Goal: Transaction & Acquisition: Subscribe to service/newsletter

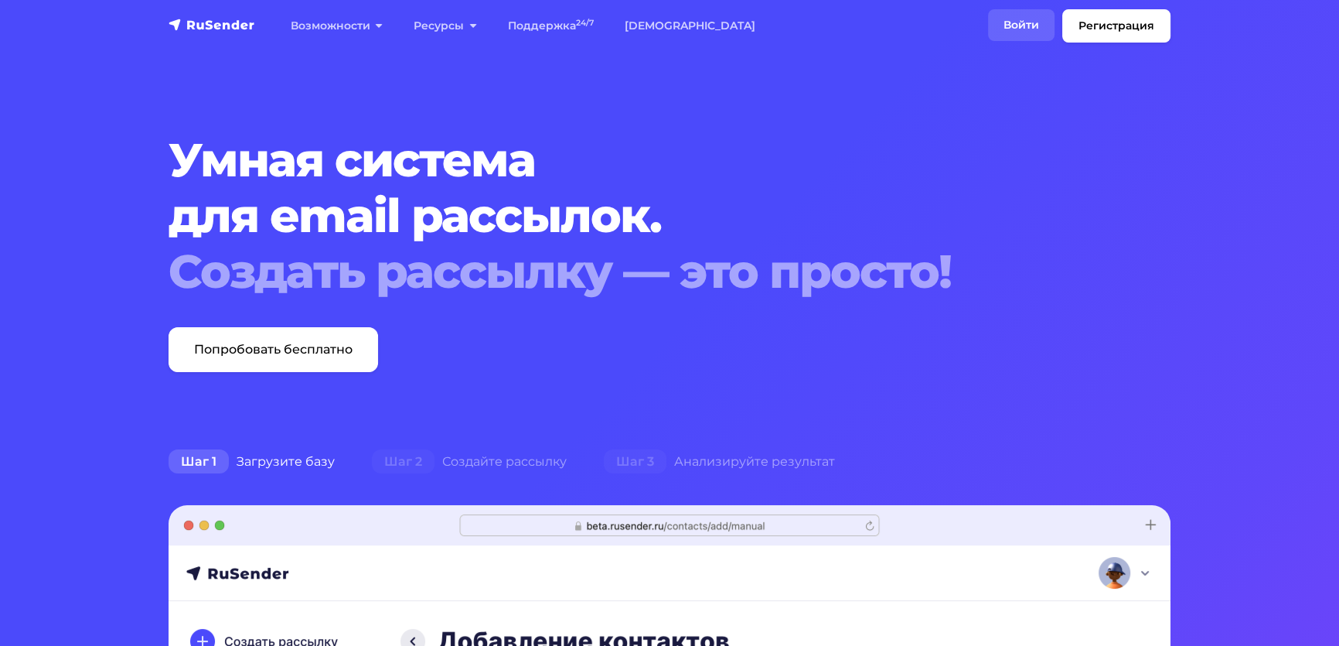
click at [988, 36] on link "Войти" at bounding box center [1021, 25] width 66 height 32
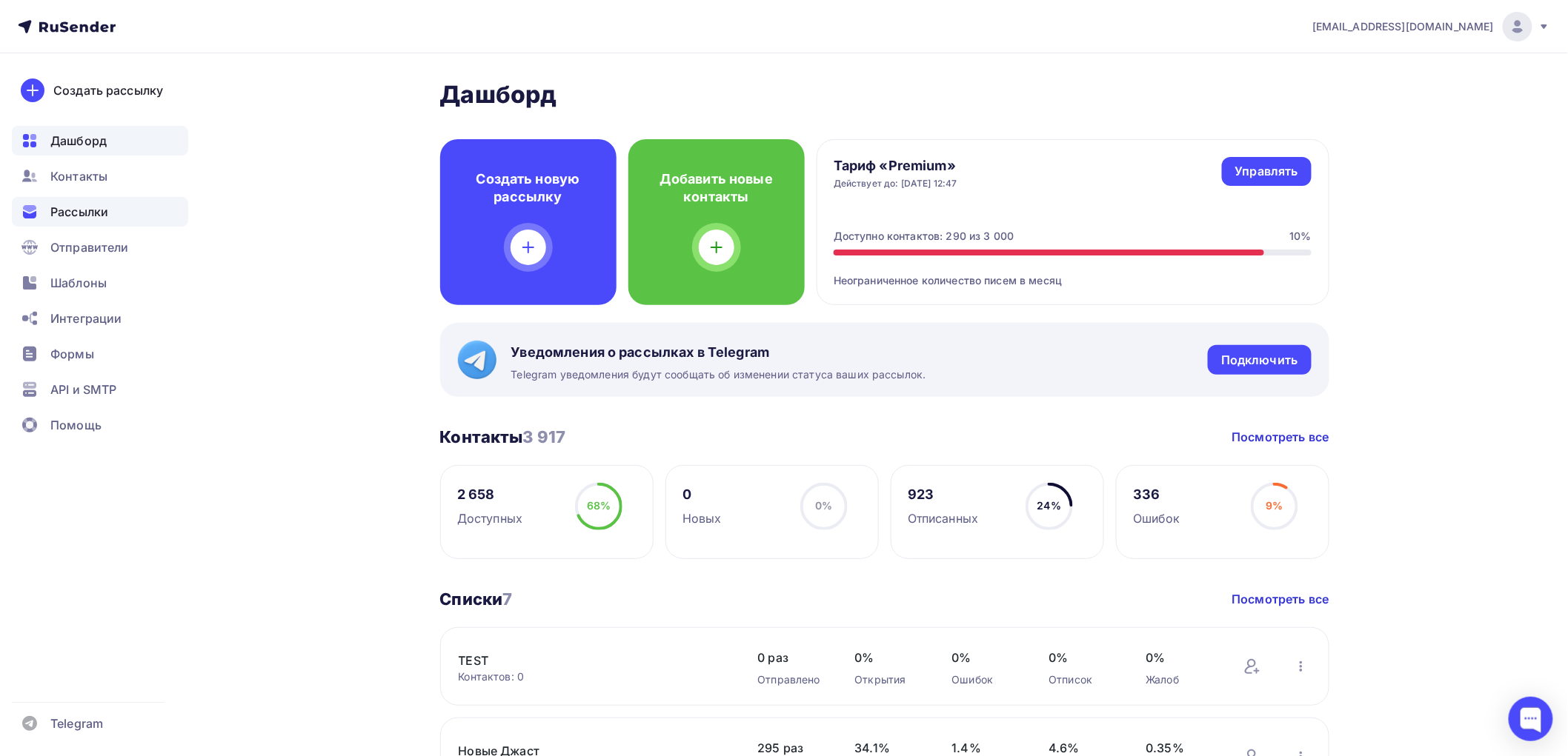
click at [60, 206] on span "Рассылки" at bounding box center [80, 212] width 58 height 18
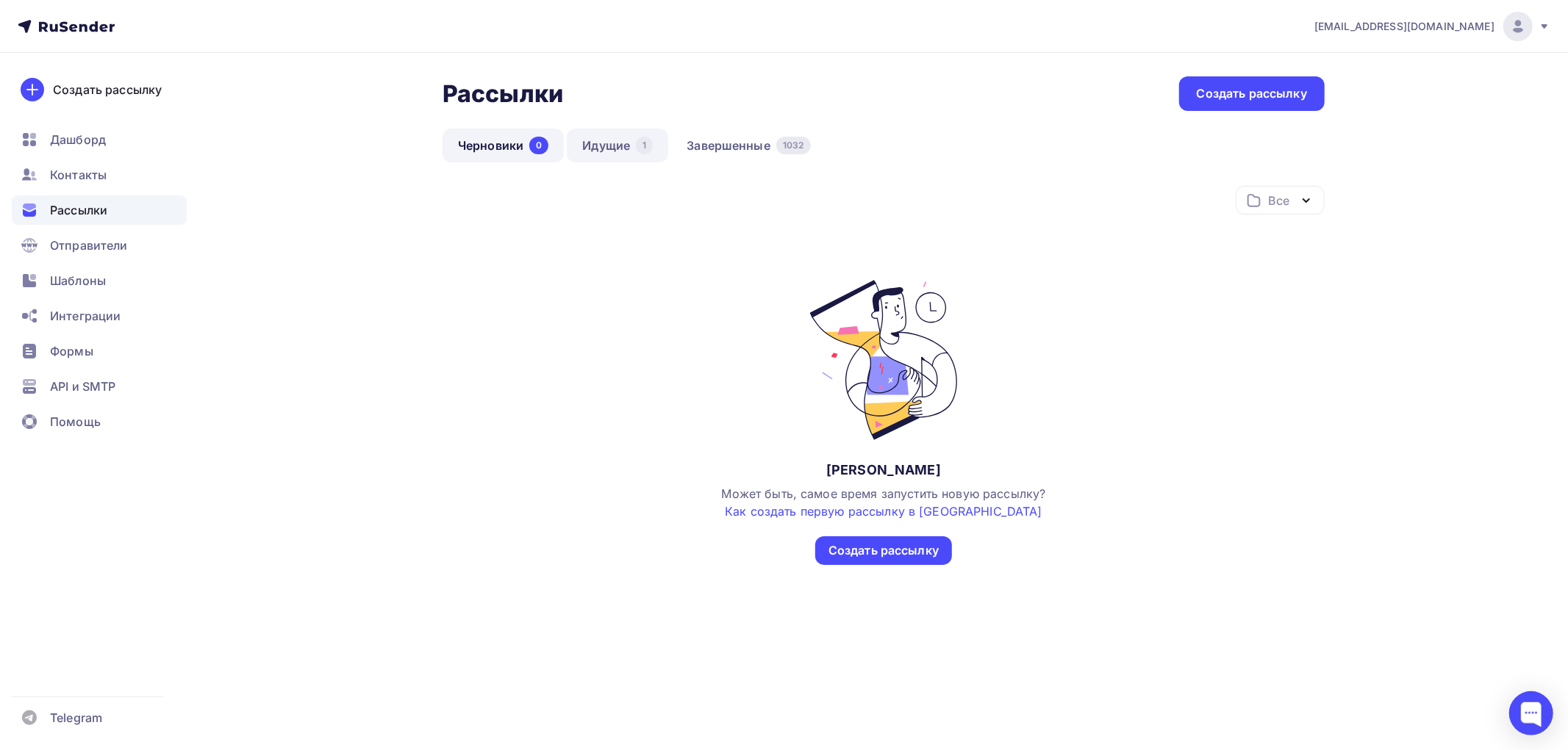
click at [611, 150] on link "Идущие 1" at bounding box center [617, 145] width 102 height 34
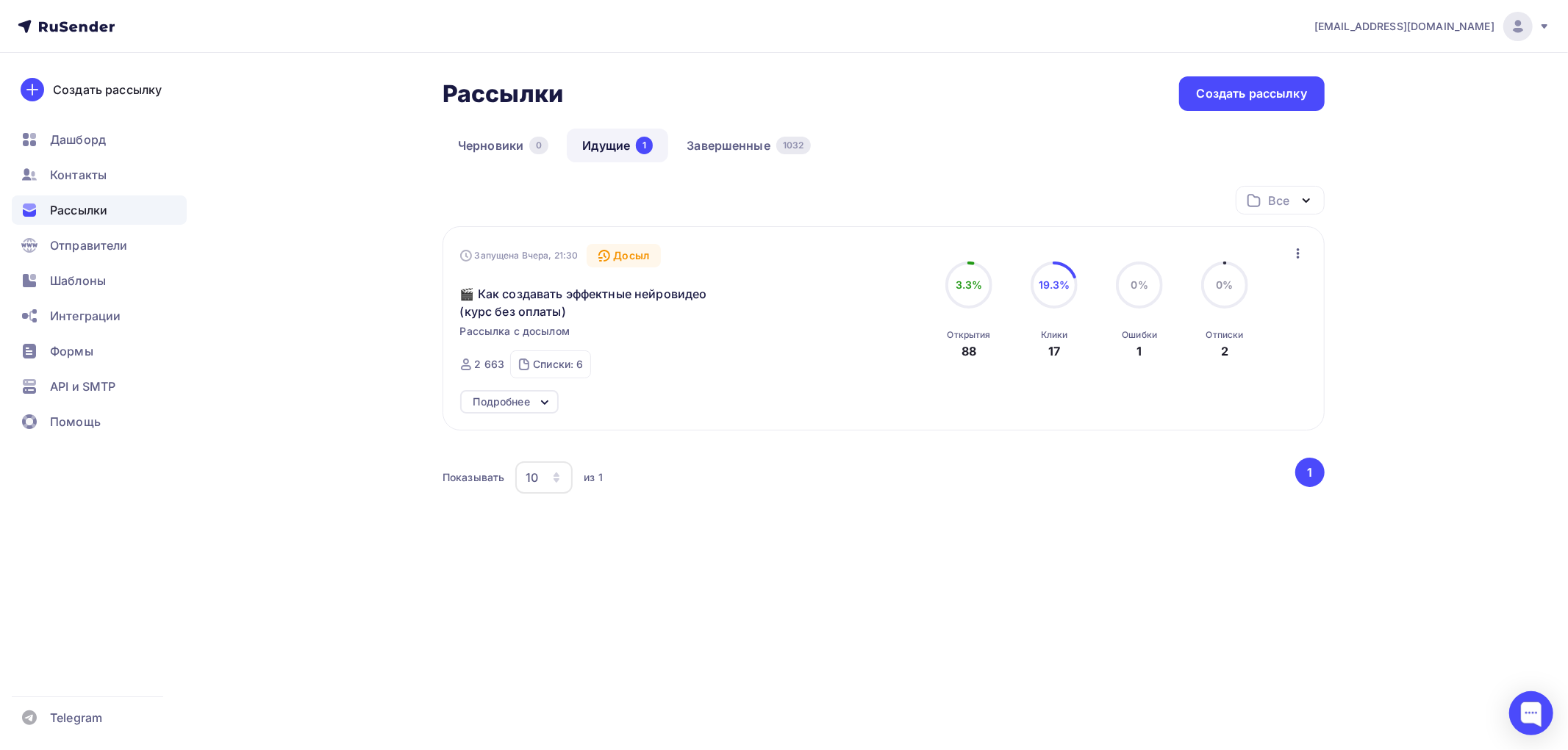
click at [549, 397] on icon at bounding box center [545, 402] width 18 height 18
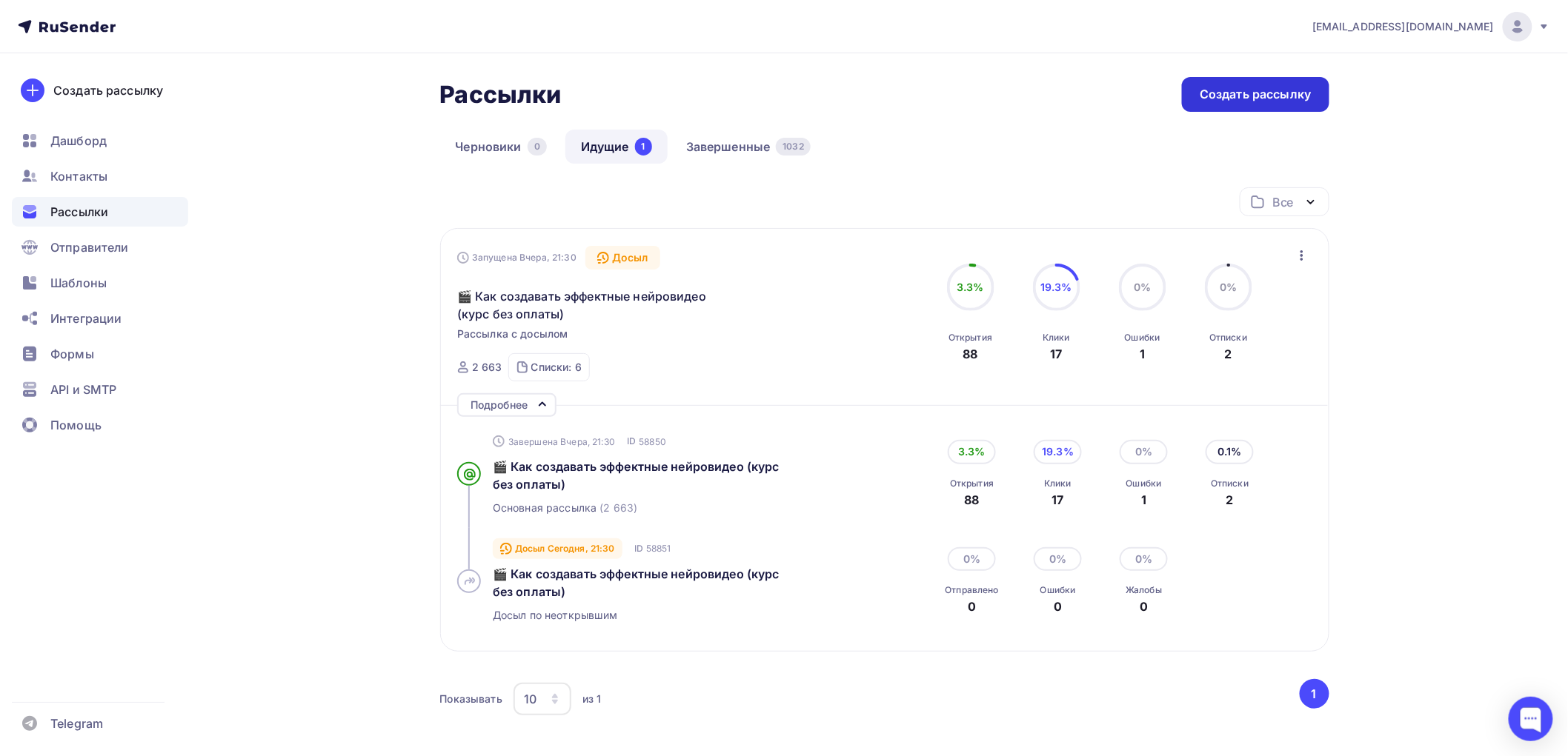
click at [1257, 96] on div "Создать рассылку" at bounding box center [1256, 95] width 111 height 17
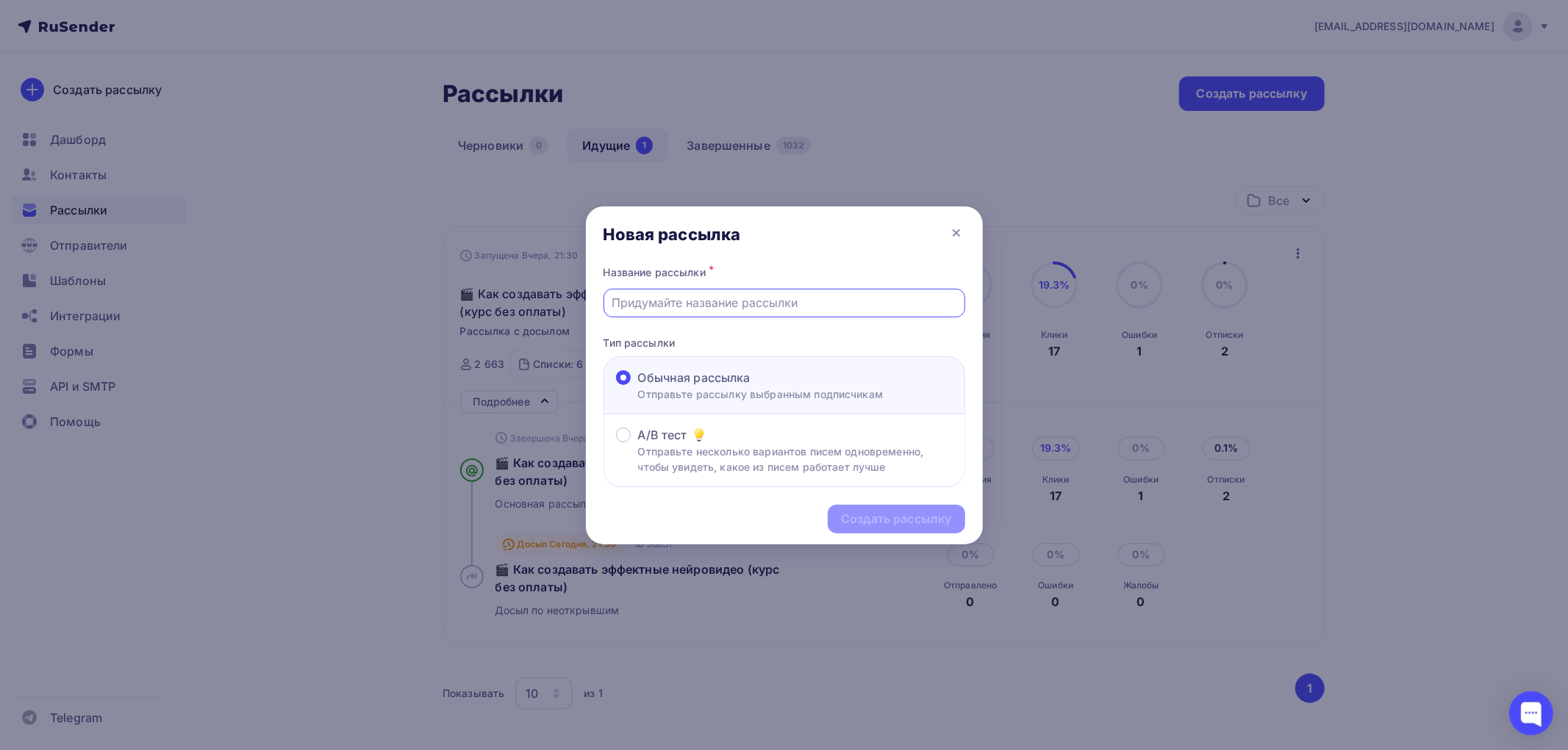
click at [643, 303] on input "text" at bounding box center [784, 302] width 345 height 18
drag, startPoint x: 873, startPoint y: 301, endPoint x: 600, endPoint y: 299, distance: 273.0
click at [600, 299] on div "Название рассылки * Два актуальных предложения. Смотрите! Тип рассылки Обычная …" at bounding box center [784, 375] width 397 height 225
type input "Два актуальных предложения. Смотрите!"
click at [876, 517] on div "Создать рассылку" at bounding box center [896, 519] width 110 height 17
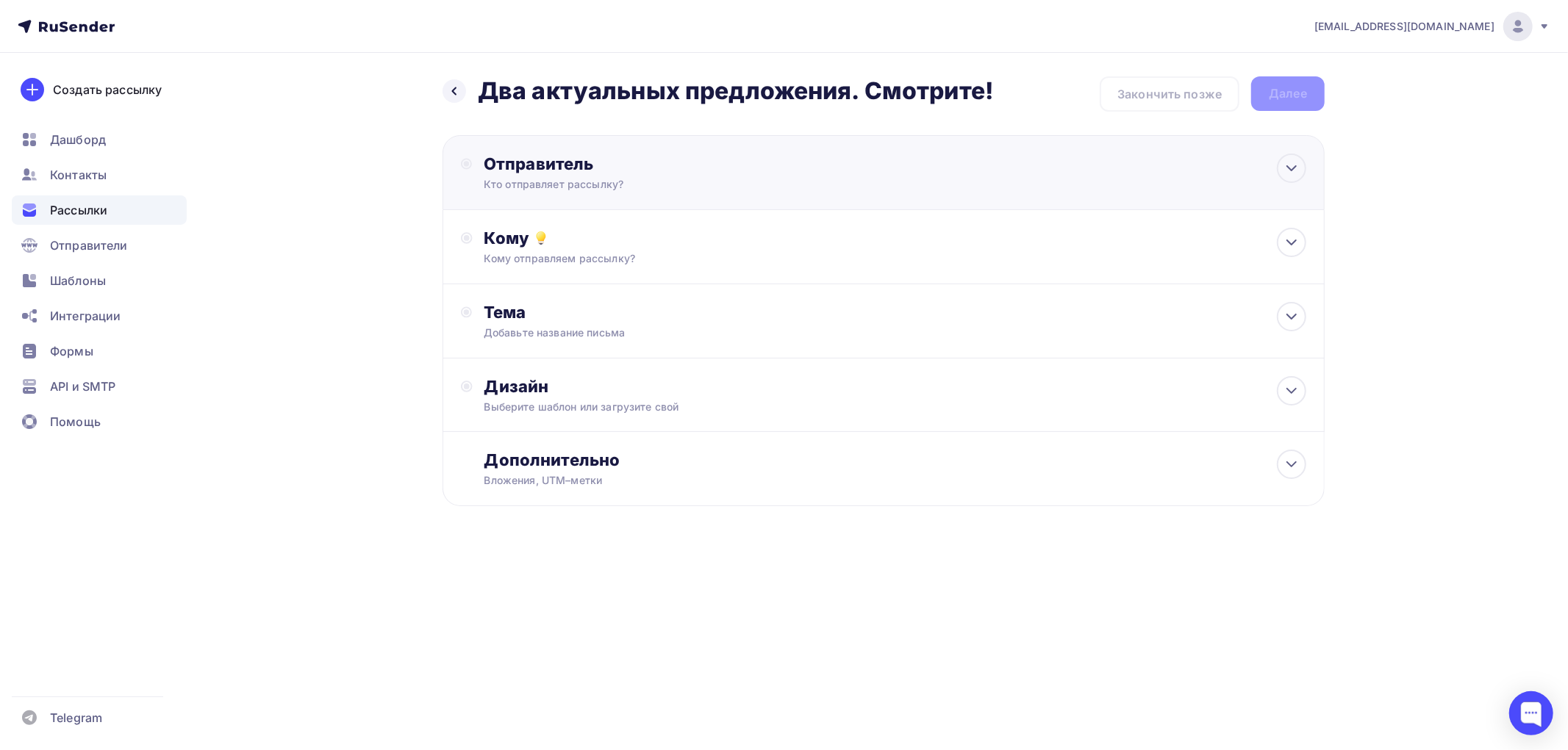
click at [536, 170] on div "Отправитель" at bounding box center [643, 164] width 319 height 21
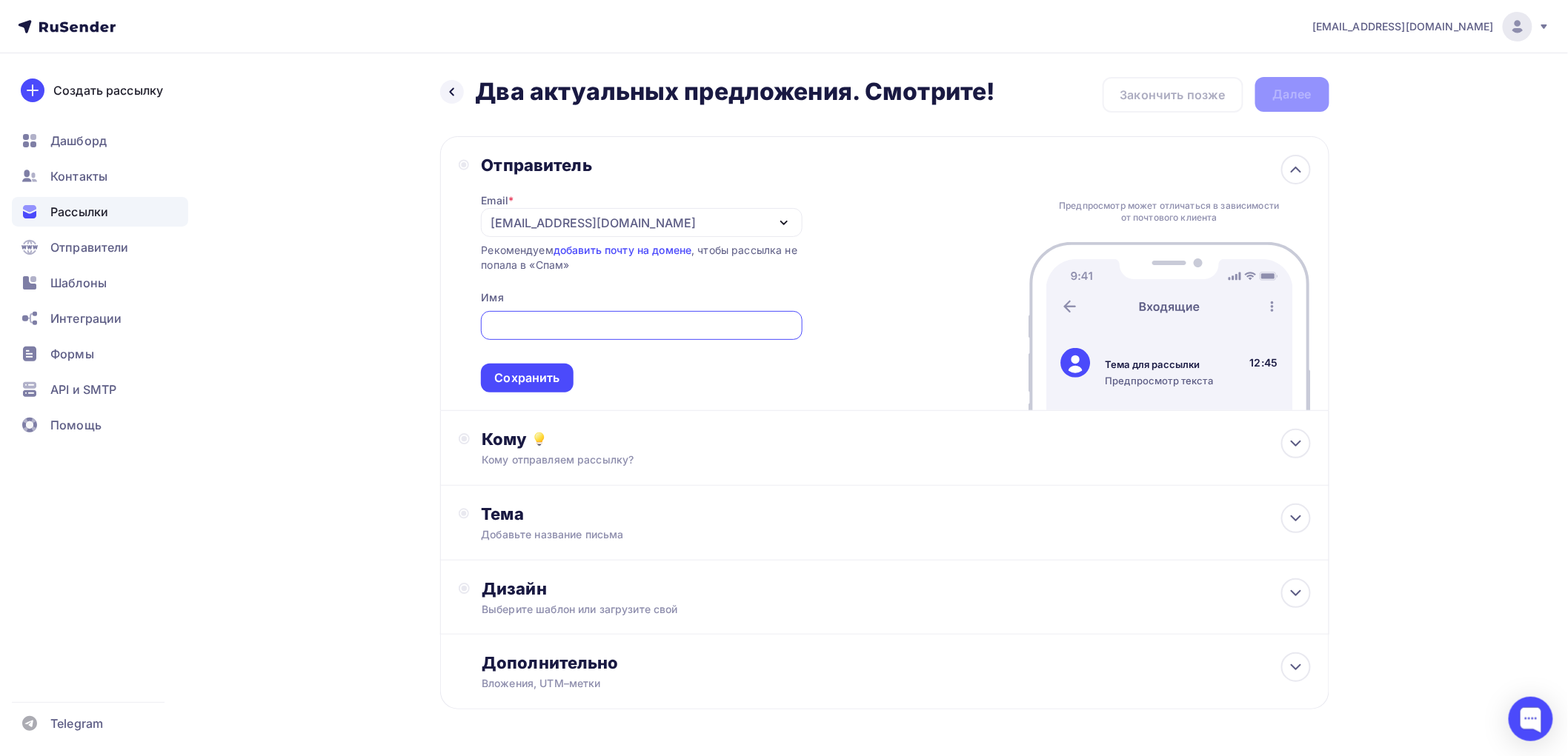
click at [550, 222] on div "[EMAIL_ADDRESS][DOMAIN_NAME]" at bounding box center [593, 222] width 205 height 18
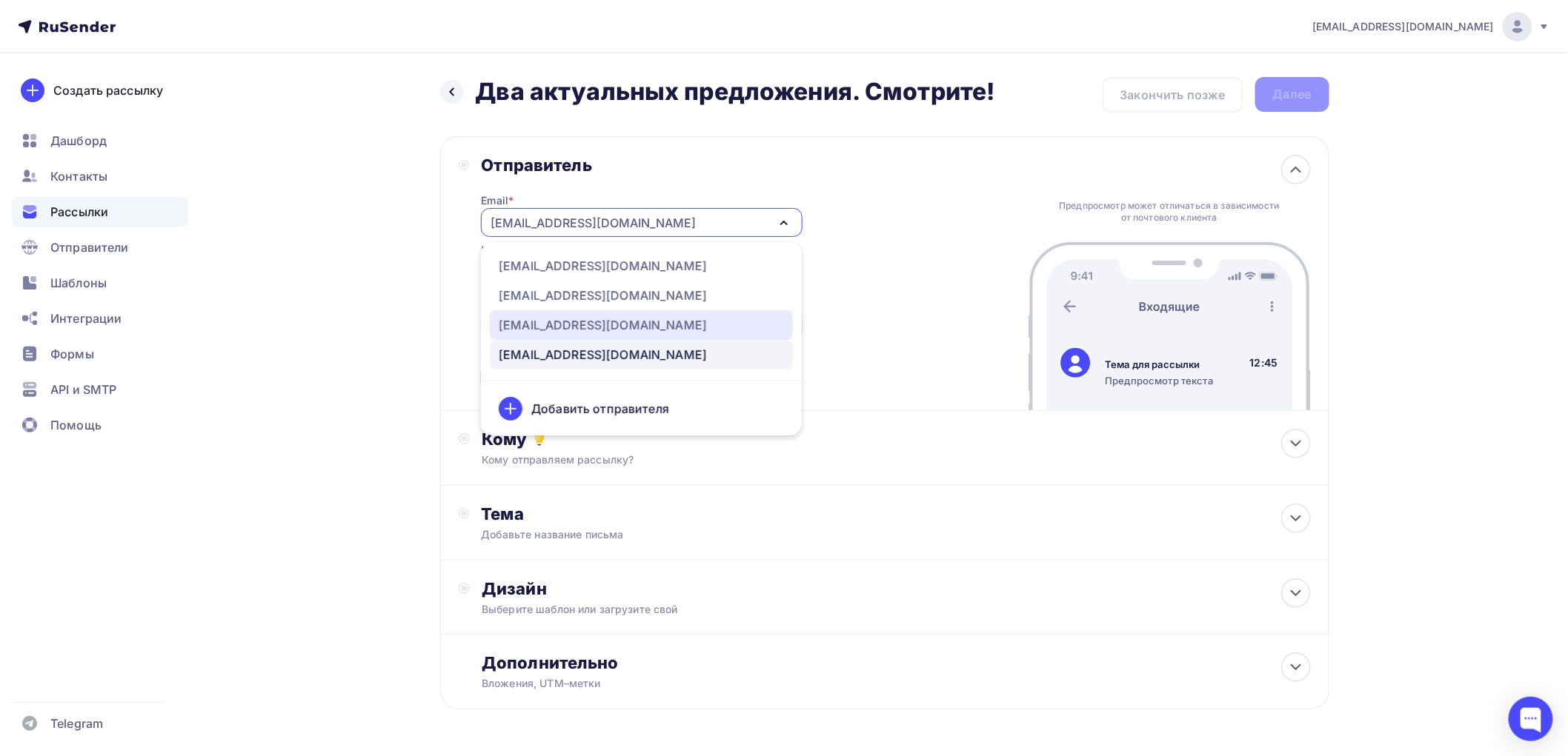
click at [543, 319] on div "[EMAIL_ADDRESS][DOMAIN_NAME]" at bounding box center [602, 325] width 208 height 18
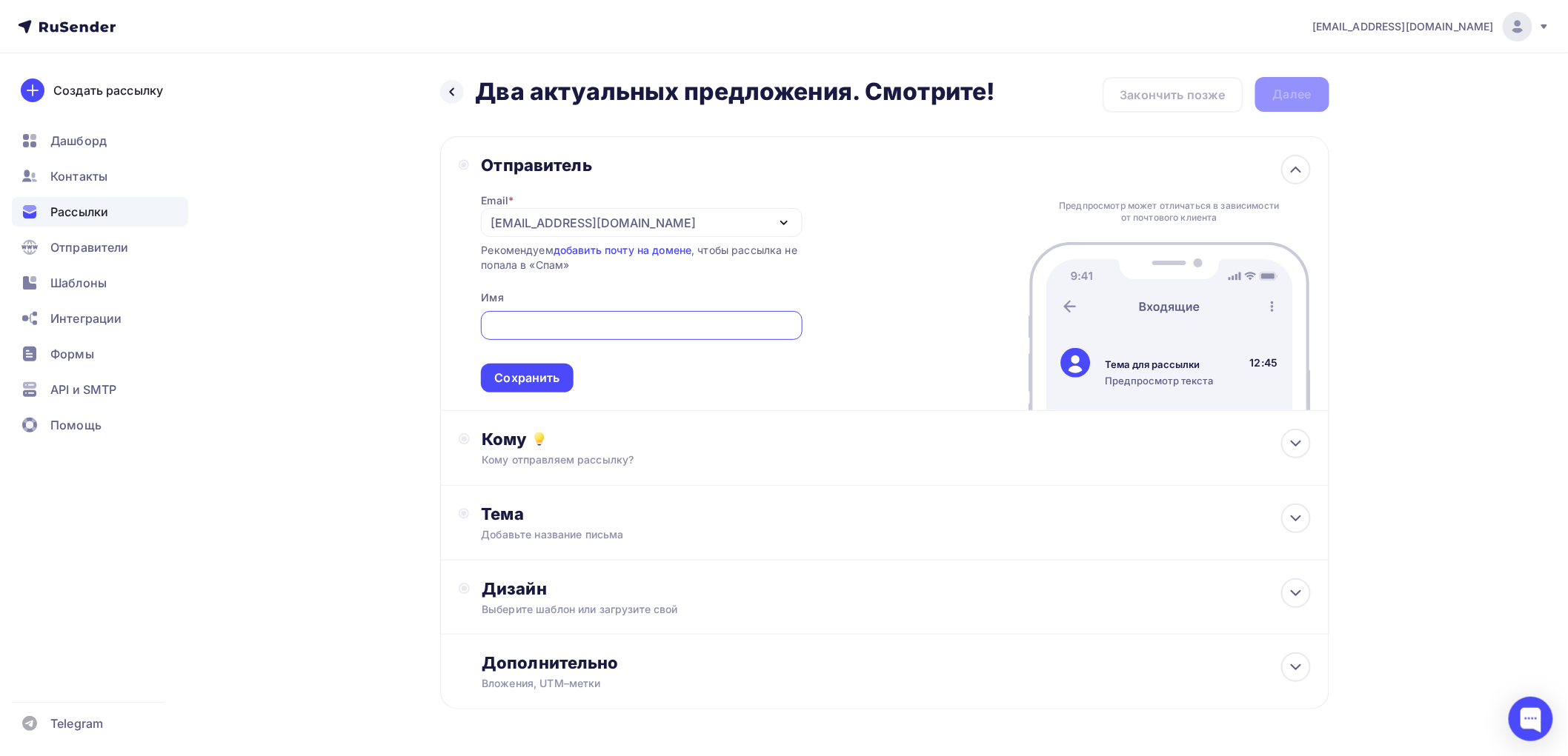
click at [536, 323] on input "text" at bounding box center [641, 326] width 304 height 18
type input "[PERSON_NAME]"
click at [544, 373] on div "Сохранить" at bounding box center [527, 378] width 65 height 17
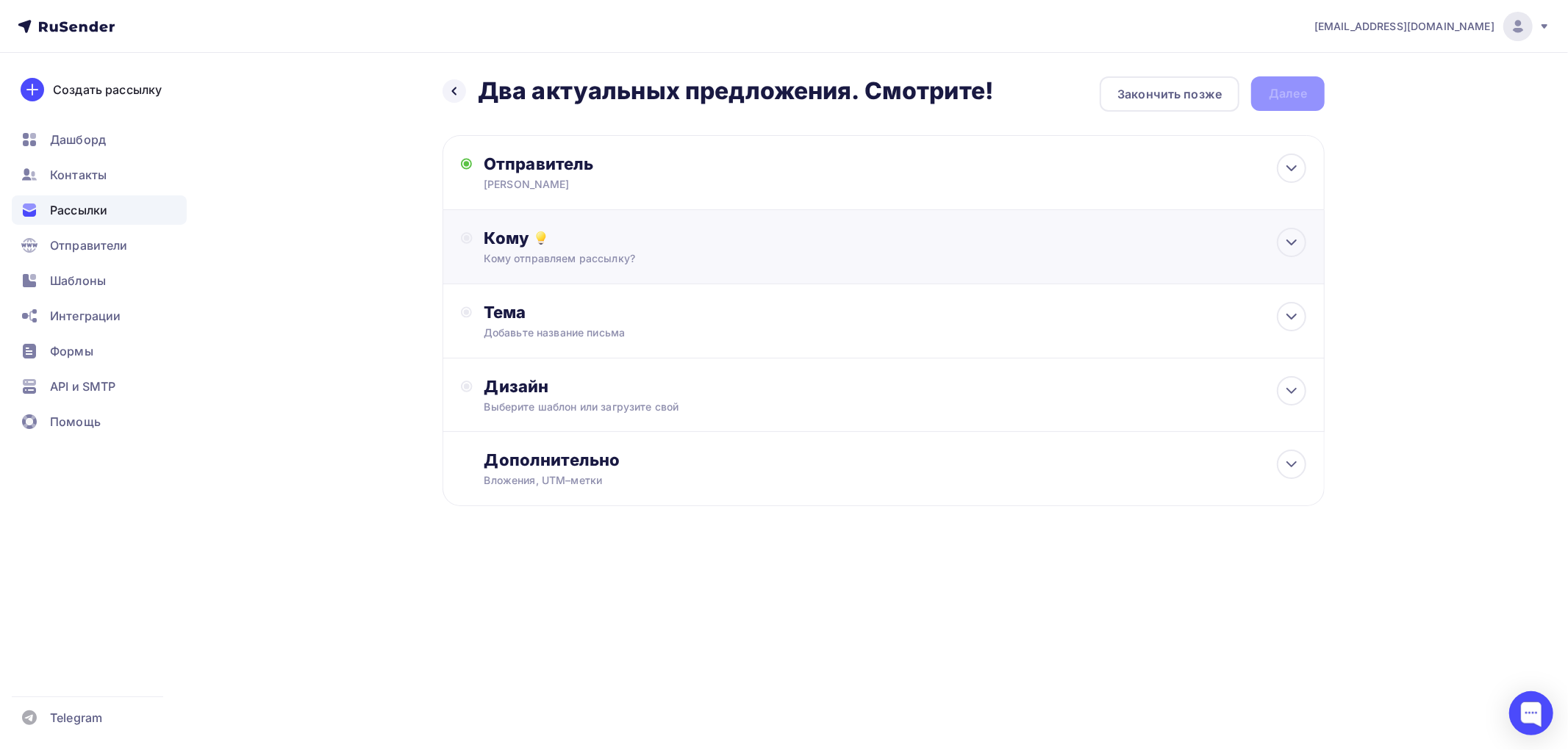
click at [523, 236] on div "Кому" at bounding box center [895, 239] width 822 height 21
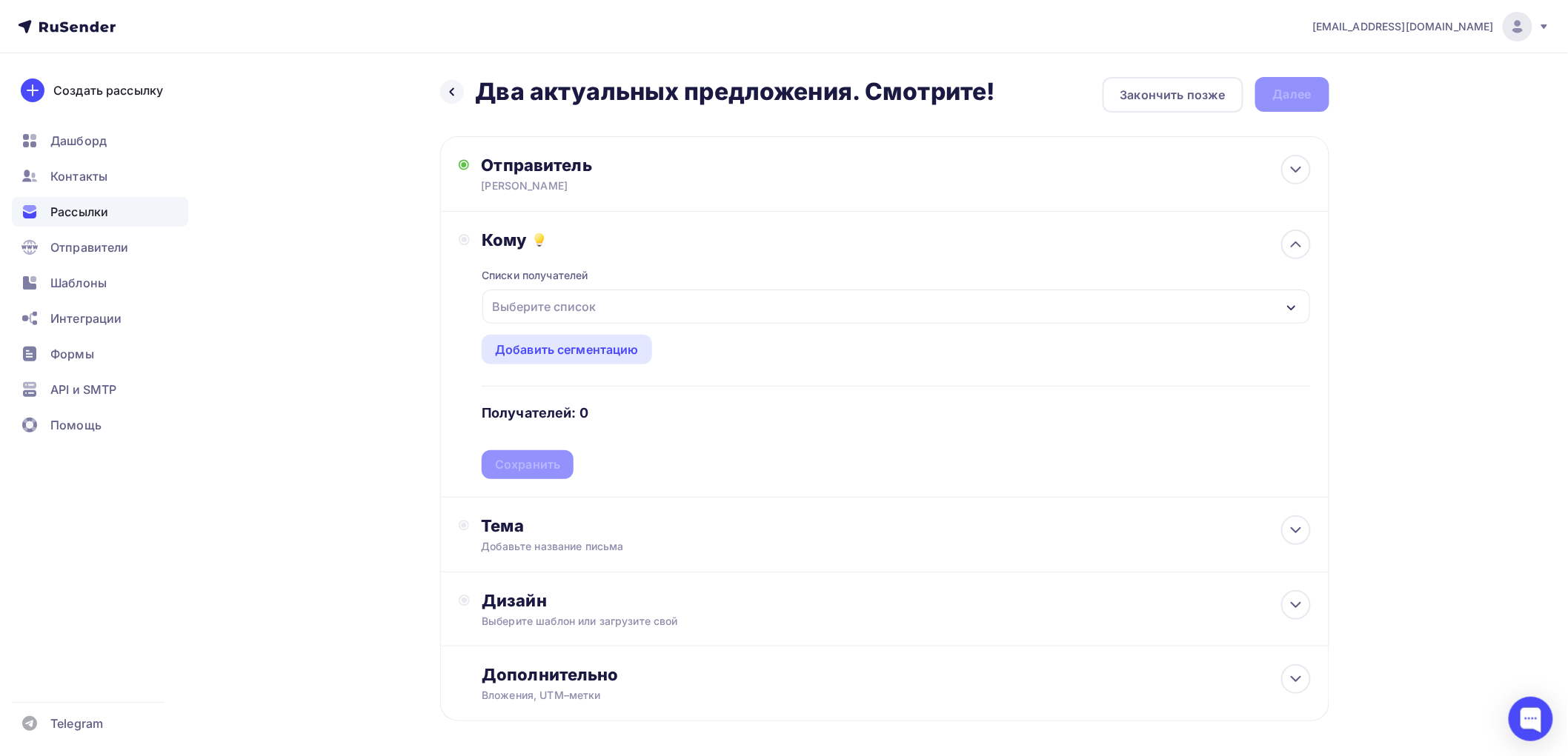
click at [548, 298] on div "Выберите список" at bounding box center [543, 307] width 116 height 27
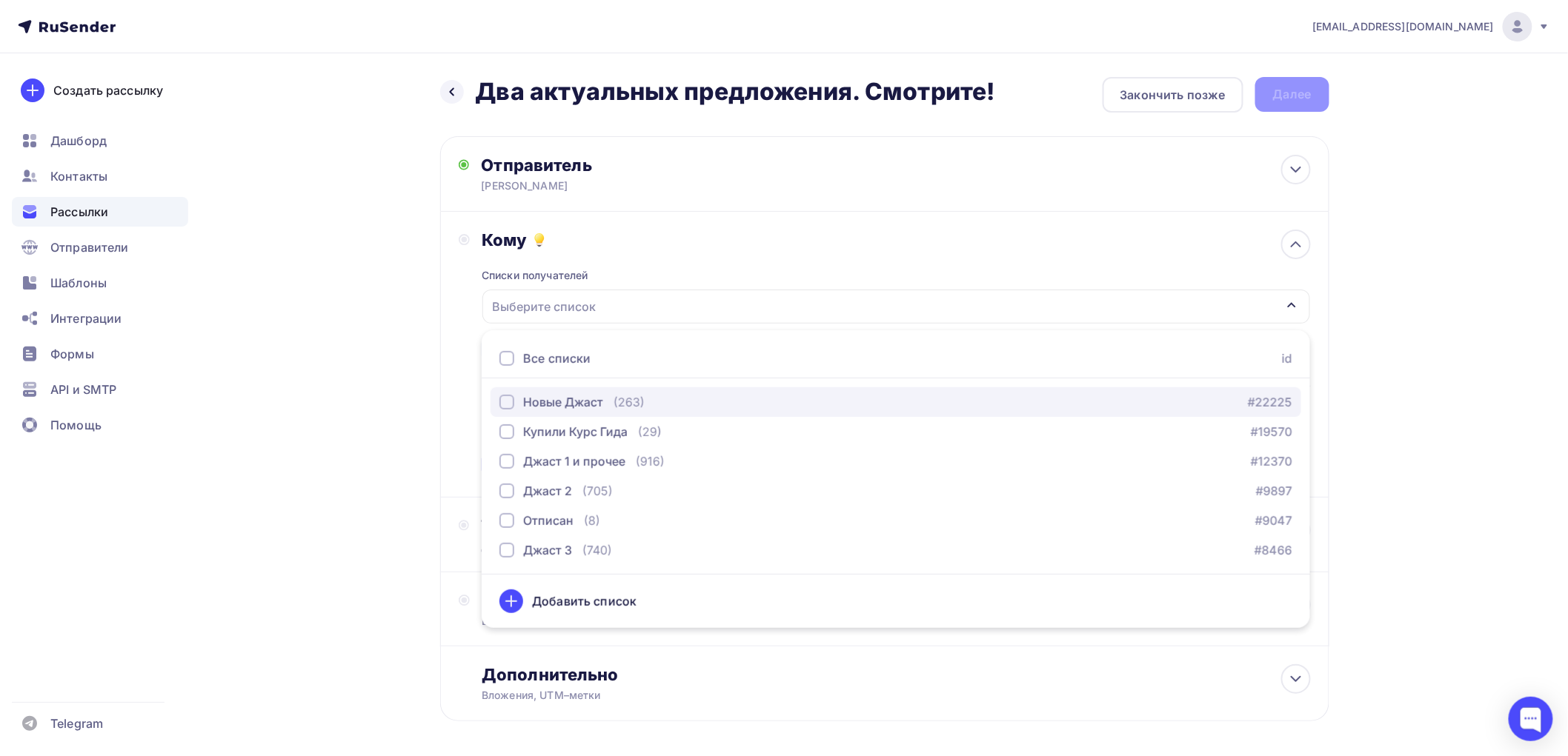
click at [510, 401] on div "button" at bounding box center [506, 401] width 14 height 14
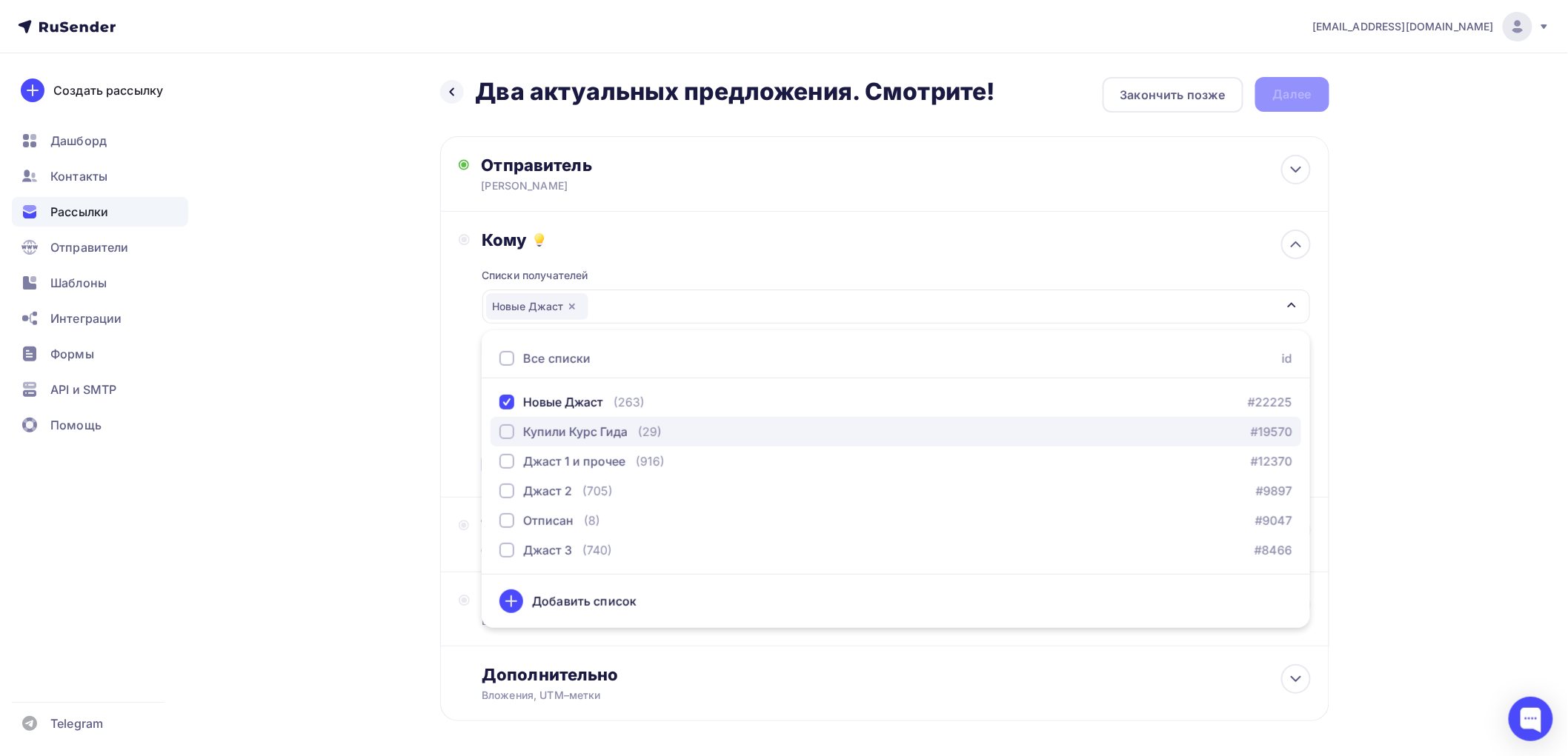
drag, startPoint x: 505, startPoint y: 427, endPoint x: 508, endPoint y: 460, distance: 33.1
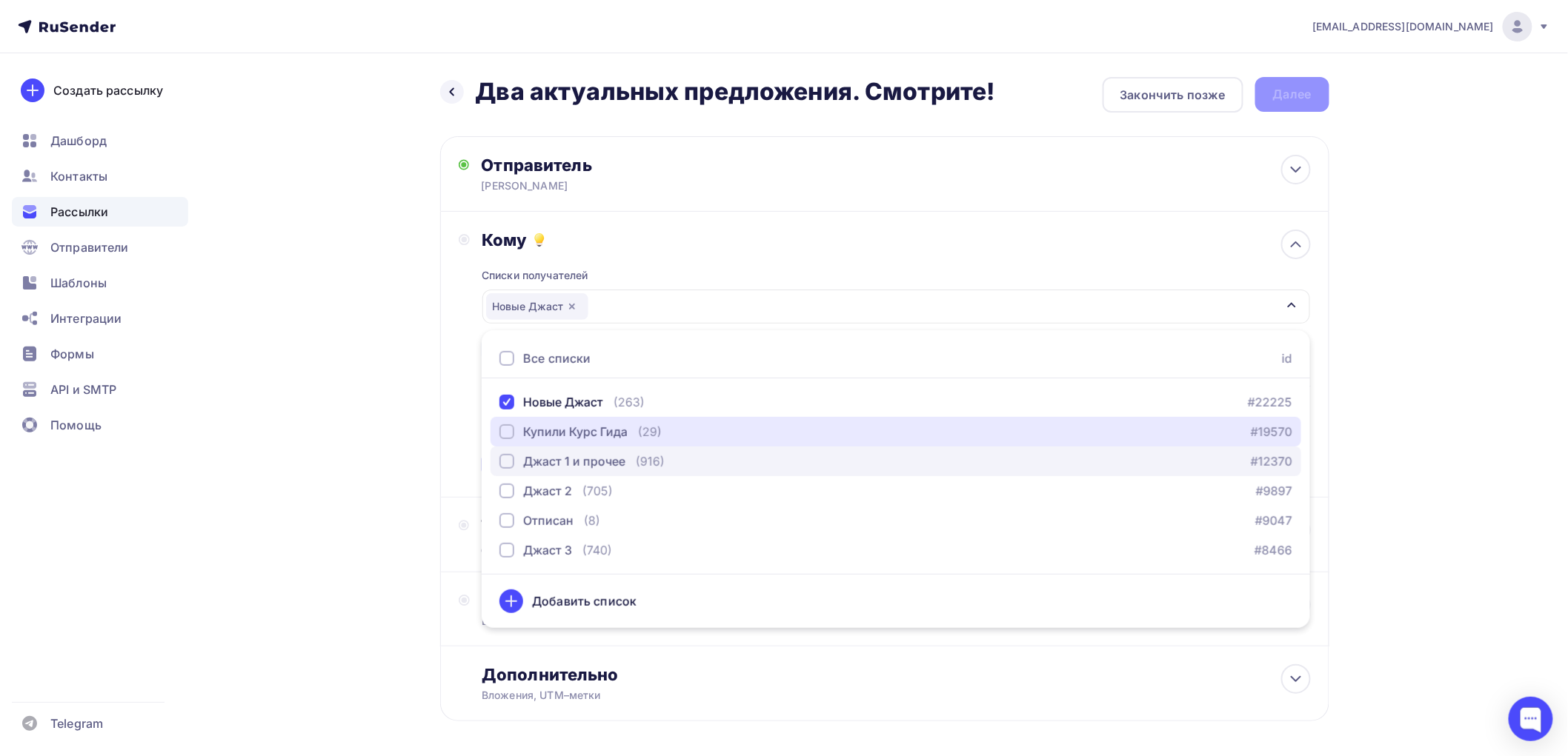
click at [505, 429] on div "button" at bounding box center [506, 431] width 14 height 14
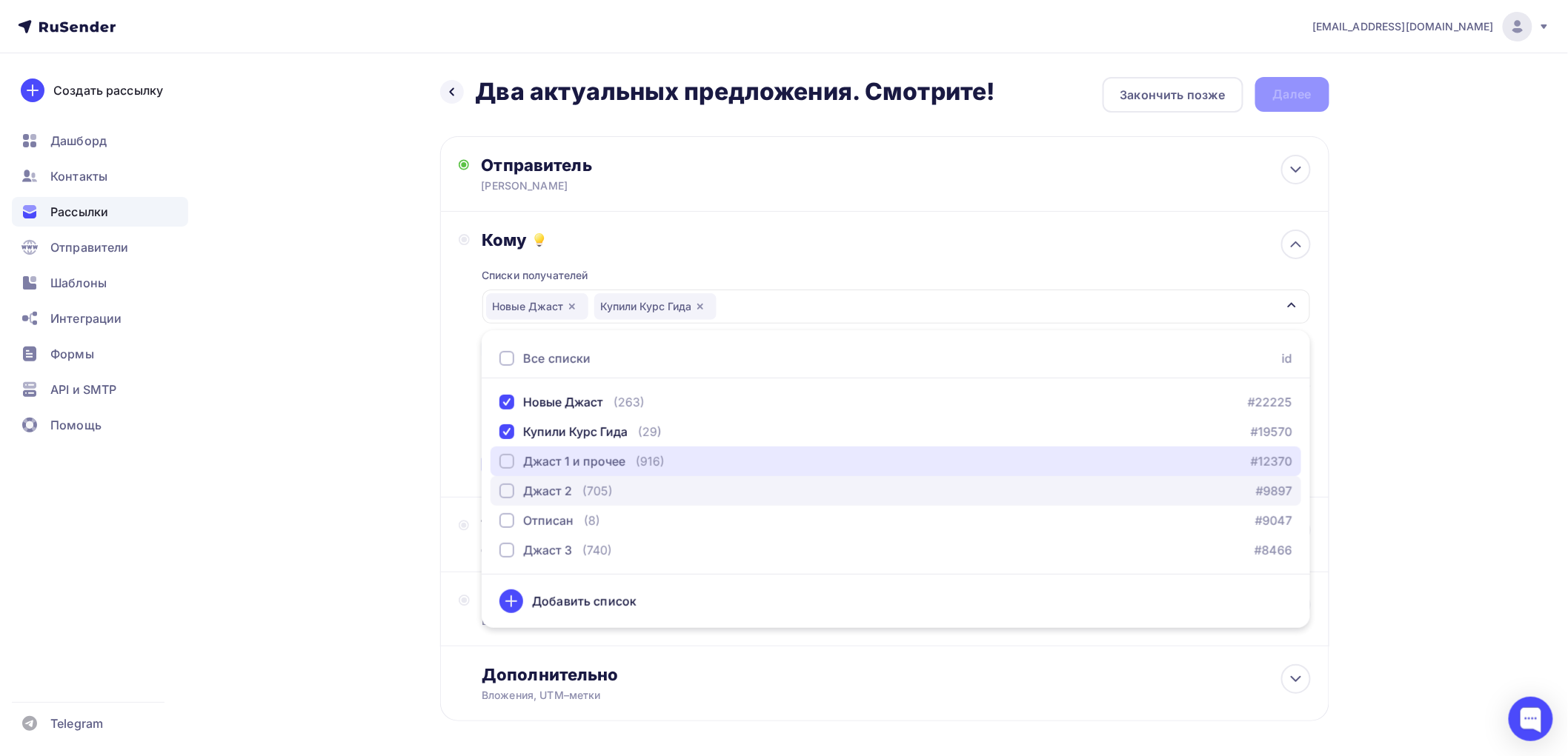
drag, startPoint x: 508, startPoint y: 460, endPoint x: 507, endPoint y: 493, distance: 33.0
click at [508, 463] on div "button" at bounding box center [506, 461] width 14 height 14
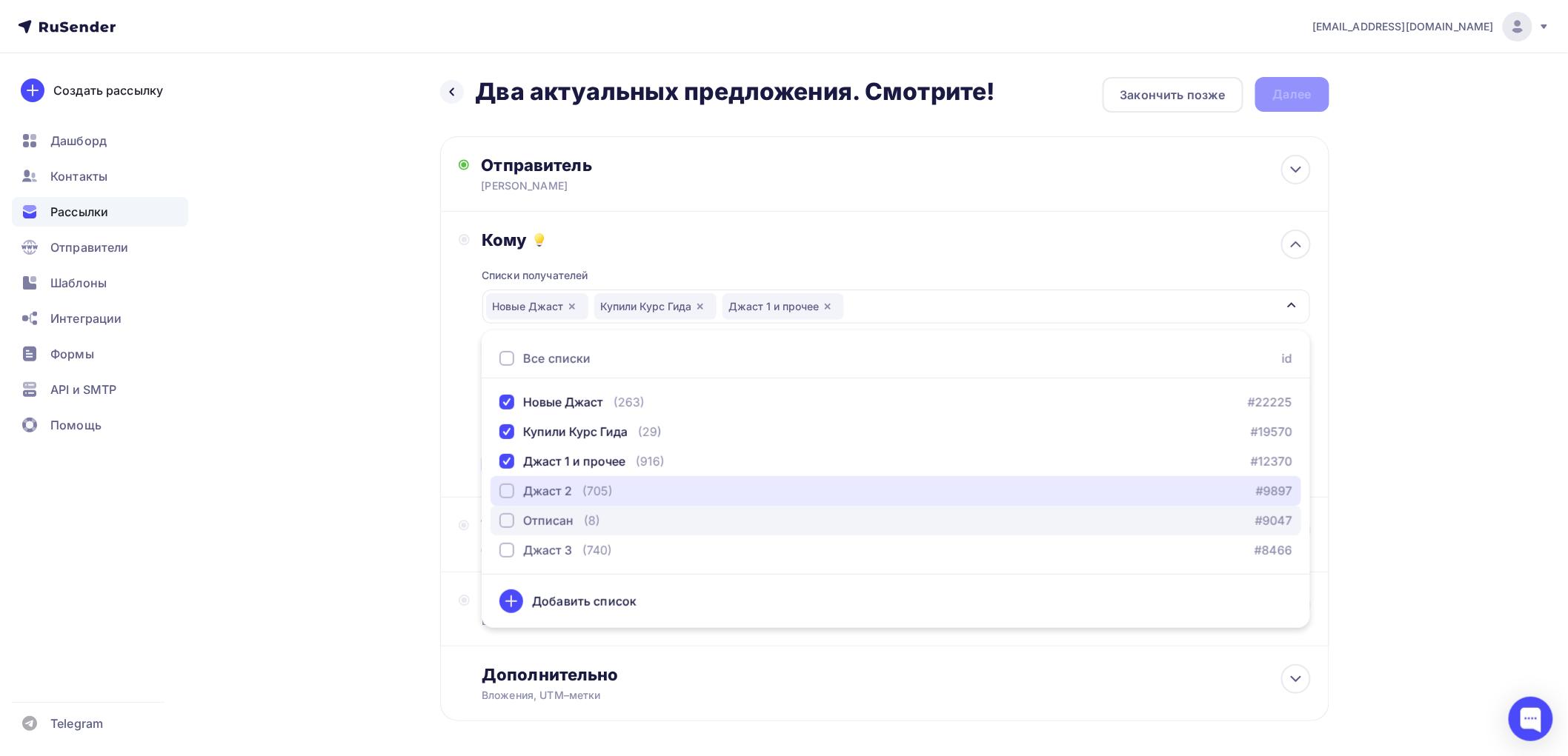
drag, startPoint x: 506, startPoint y: 485, endPoint x: 506, endPoint y: 513, distance: 28.0
click at [506, 487] on div "button" at bounding box center [506, 491] width 14 height 14
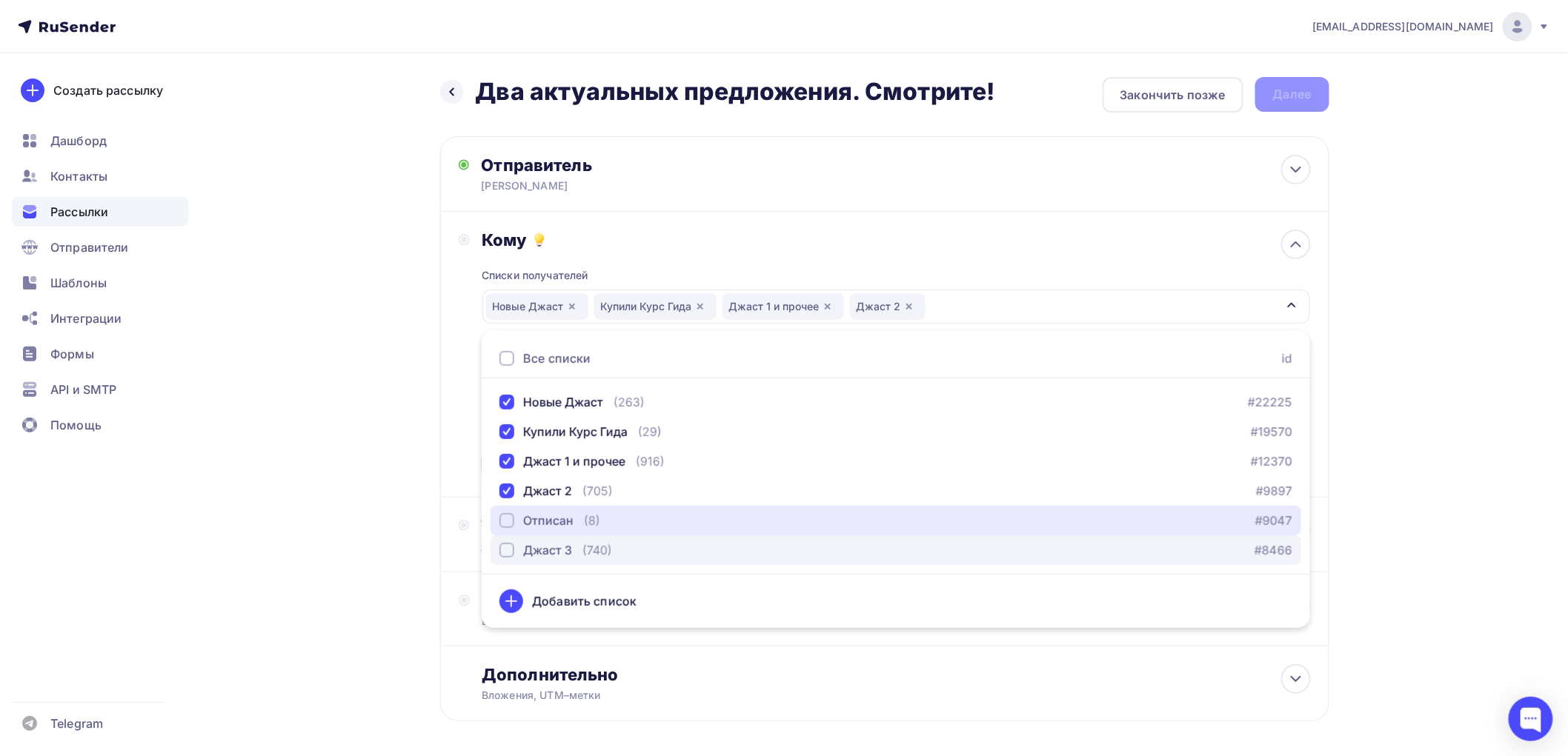
drag, startPoint x: 504, startPoint y: 515, endPoint x: 510, endPoint y: 551, distance: 36.5
click at [504, 521] on div "button" at bounding box center [506, 520] width 14 height 14
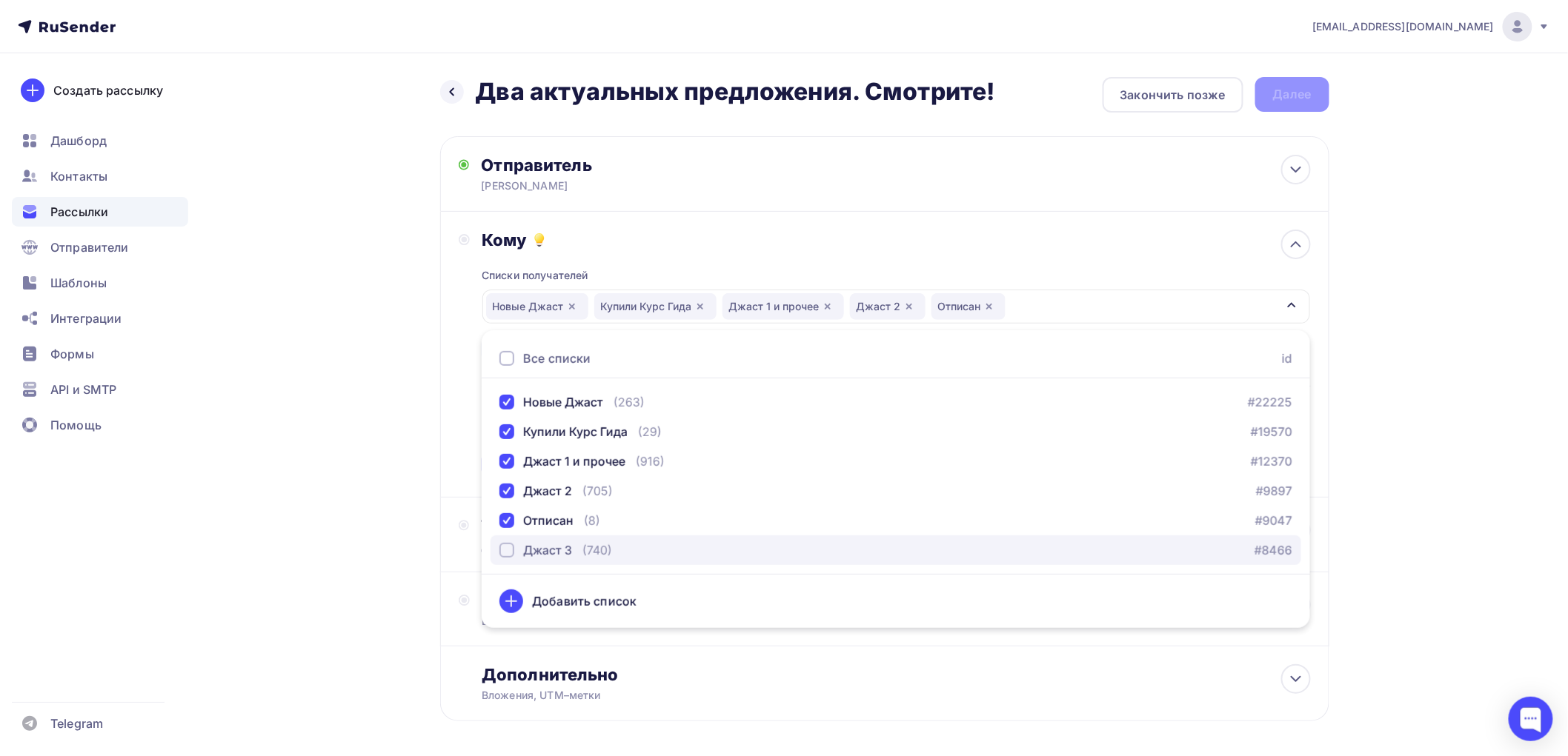
click at [508, 550] on div "button" at bounding box center [506, 550] width 14 height 14
click at [311, 510] on div "Назад Два актуальных предложения. Смотрите! Два актуальных предложения. Смотрит…" at bounding box center [784, 435] width 1214 height 764
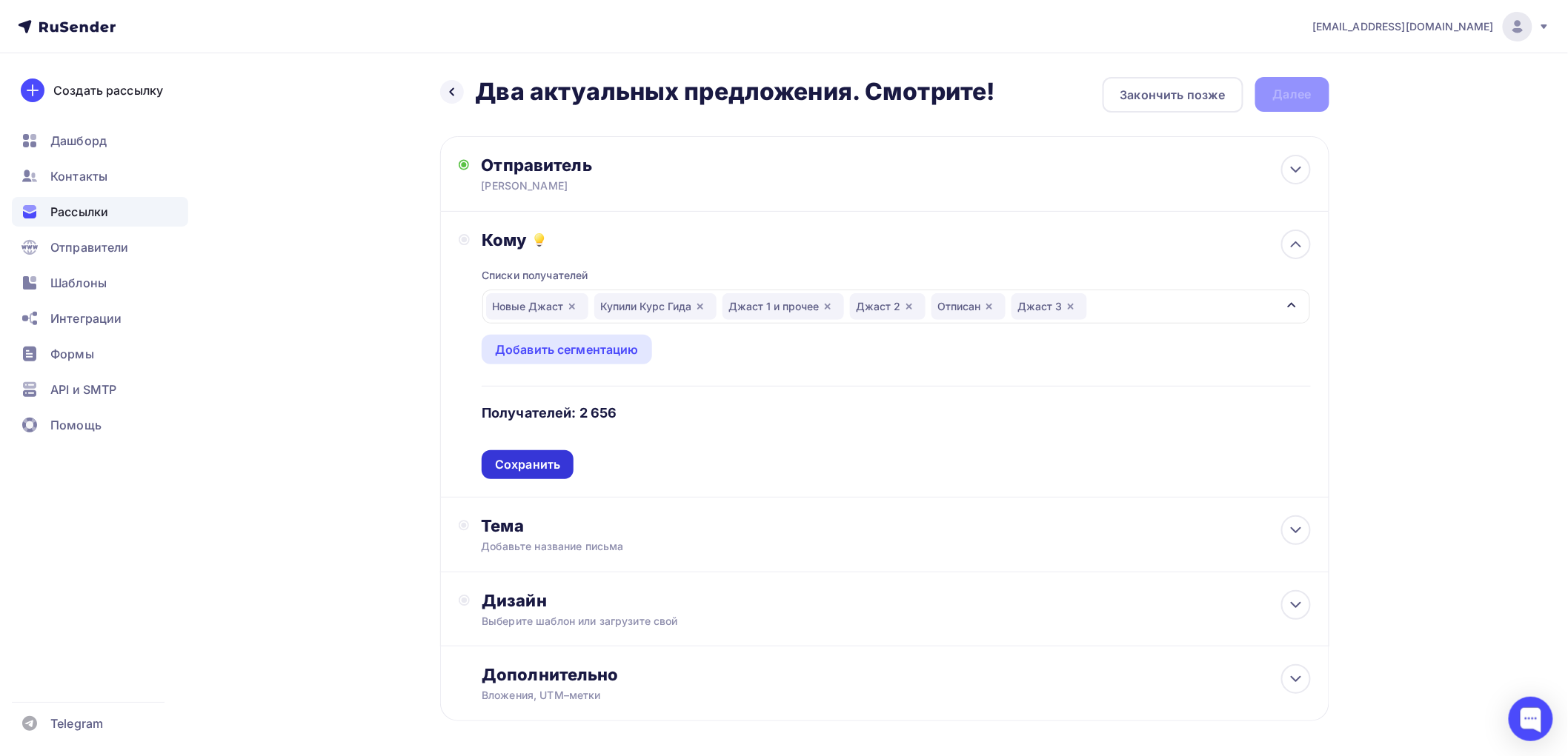
click at [524, 465] on div "Сохранить" at bounding box center [527, 465] width 65 height 17
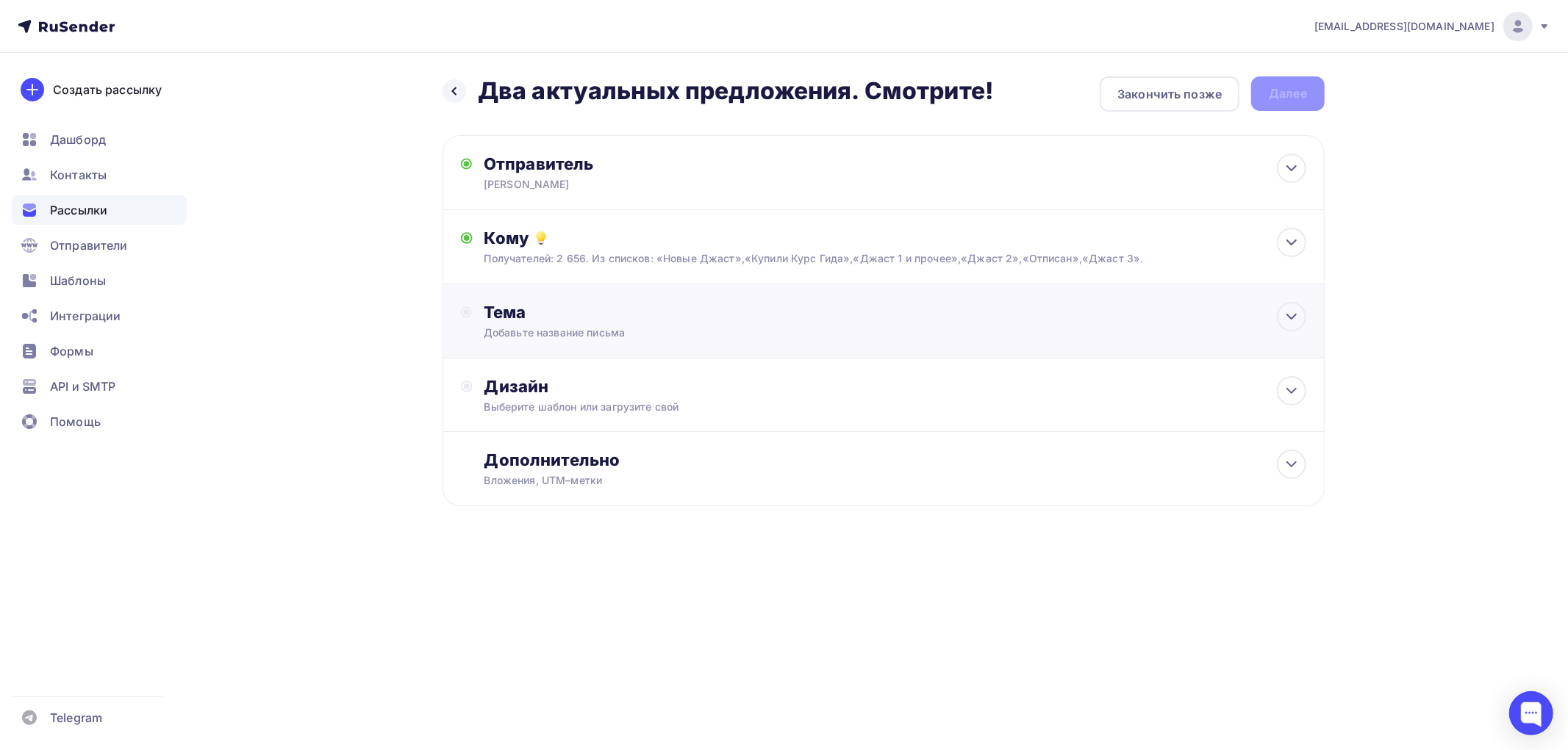
click at [513, 323] on div "Тема Добавьте название письма Тема * Рекомендуем использовать не более 150 симв…" at bounding box center [629, 321] width 290 height 38
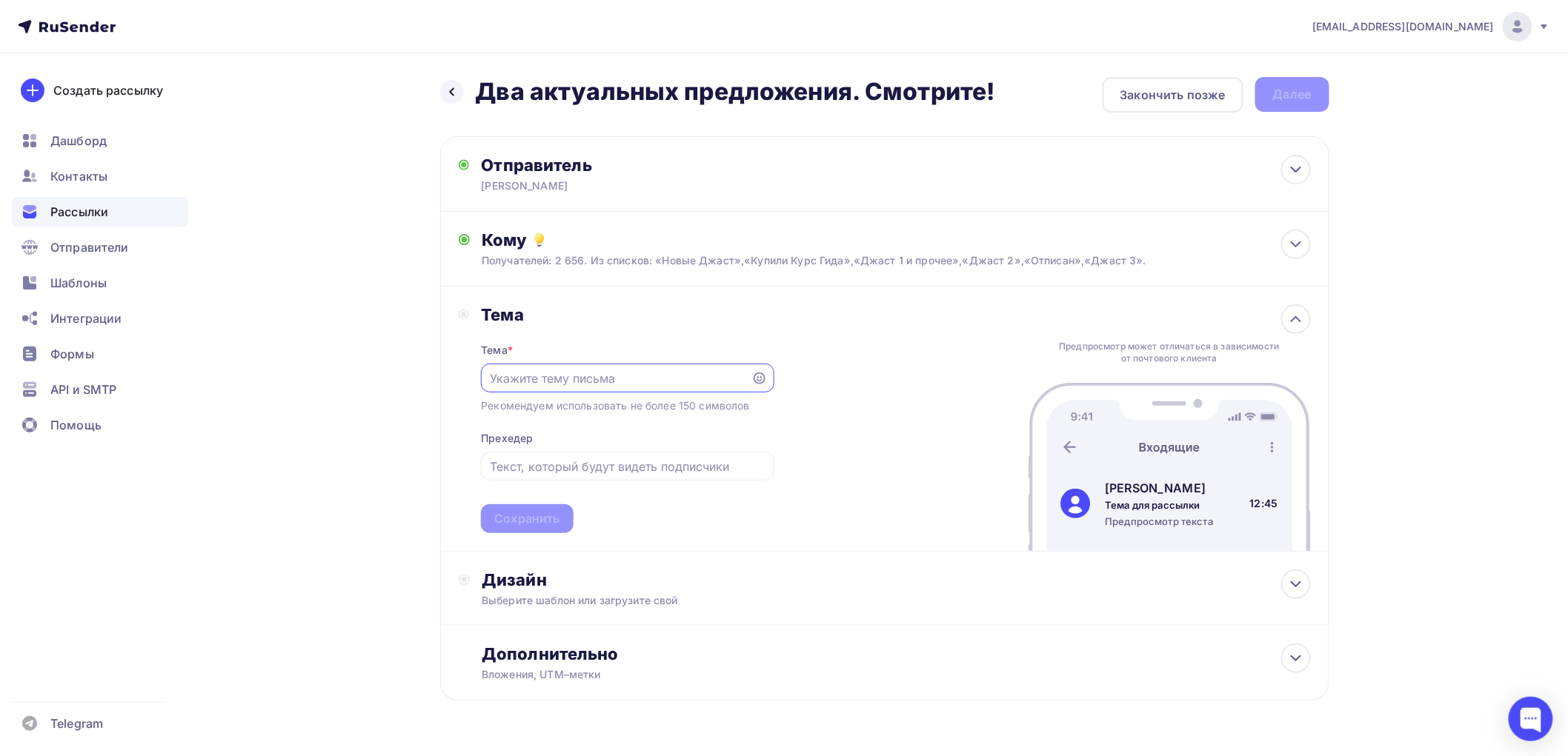
paste input "Два актуальных предложения. Смотрите!"
type input "Два актуальных предложения. Смотрите!"
click at [532, 527] on div "Сохранить" at bounding box center [527, 519] width 65 height 17
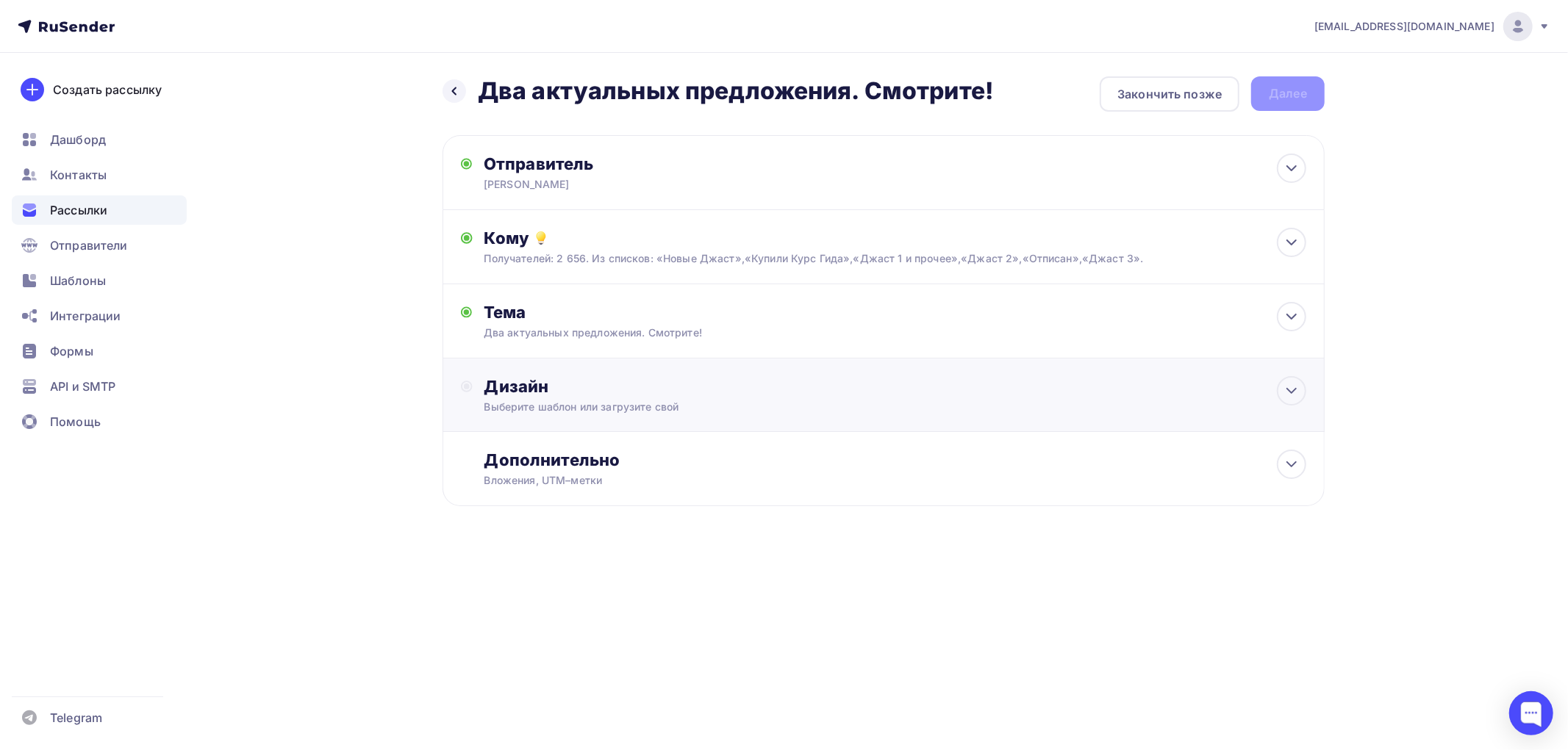
click at [531, 384] on div "Дизайн" at bounding box center [895, 387] width 822 height 21
click at [534, 454] on div "Выбрать шаблон" at bounding box center [548, 447] width 128 height 29
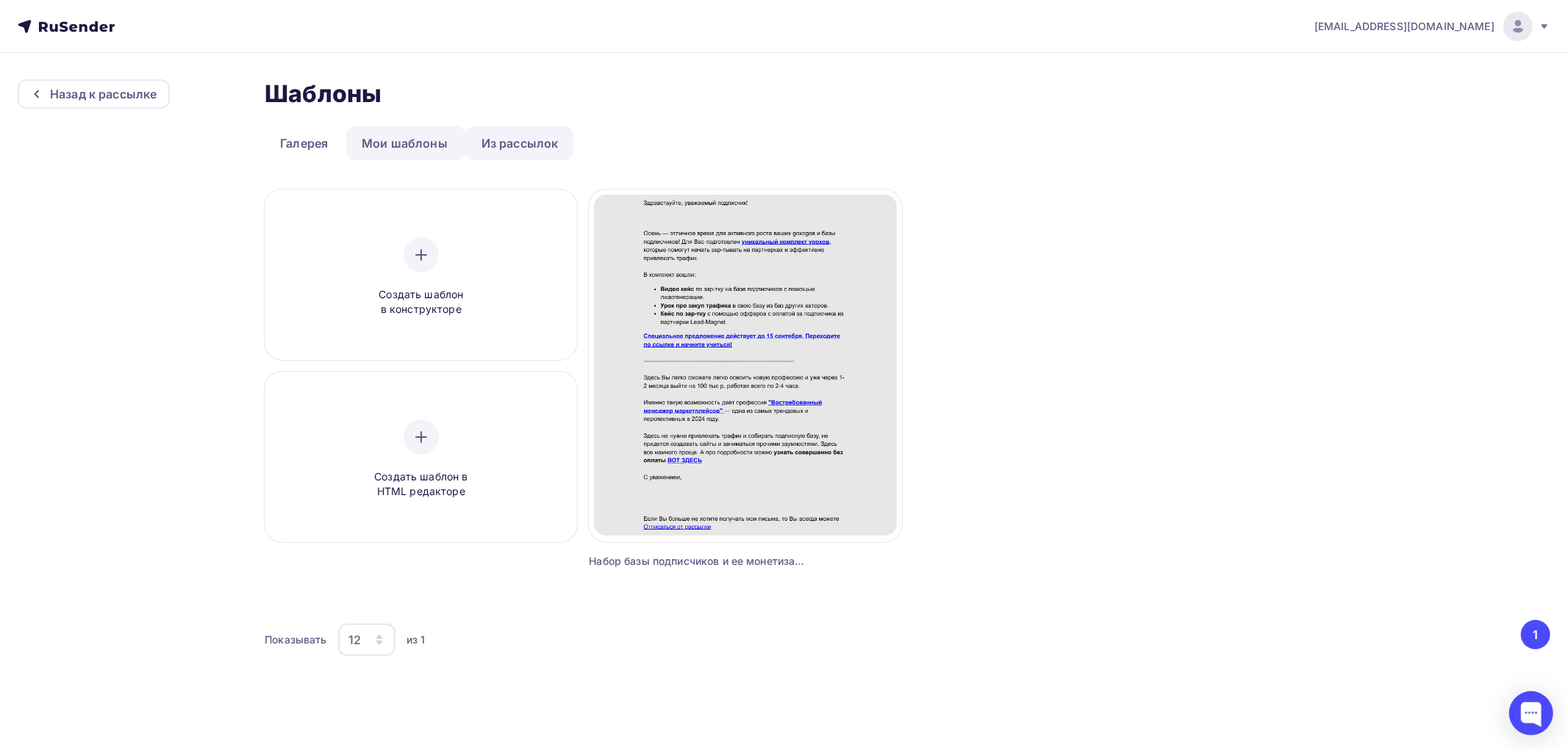
click at [504, 147] on link "Из рассылок" at bounding box center [520, 144] width 108 height 34
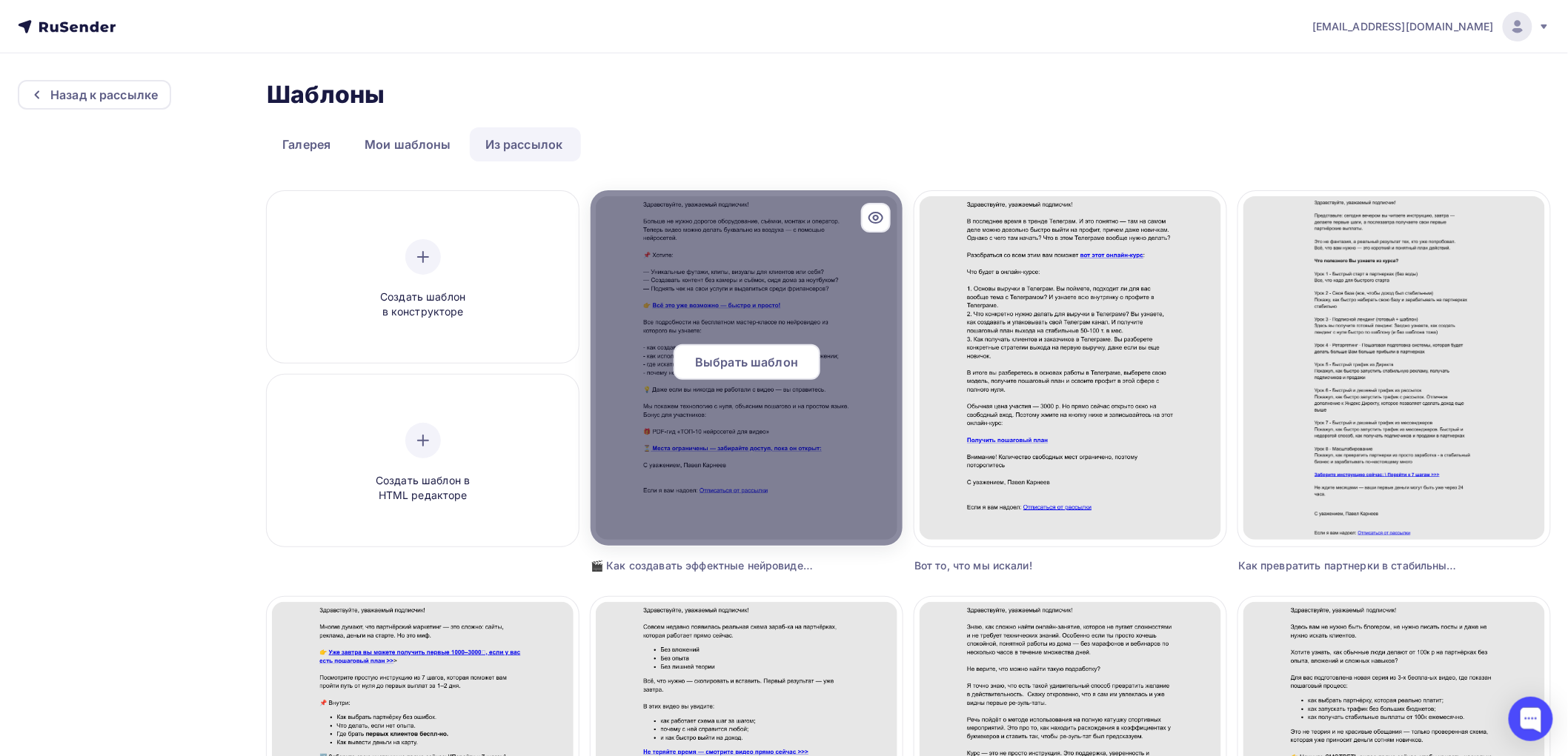
click at [765, 371] on div "Выбрать шаблон" at bounding box center [747, 361] width 147 height 35
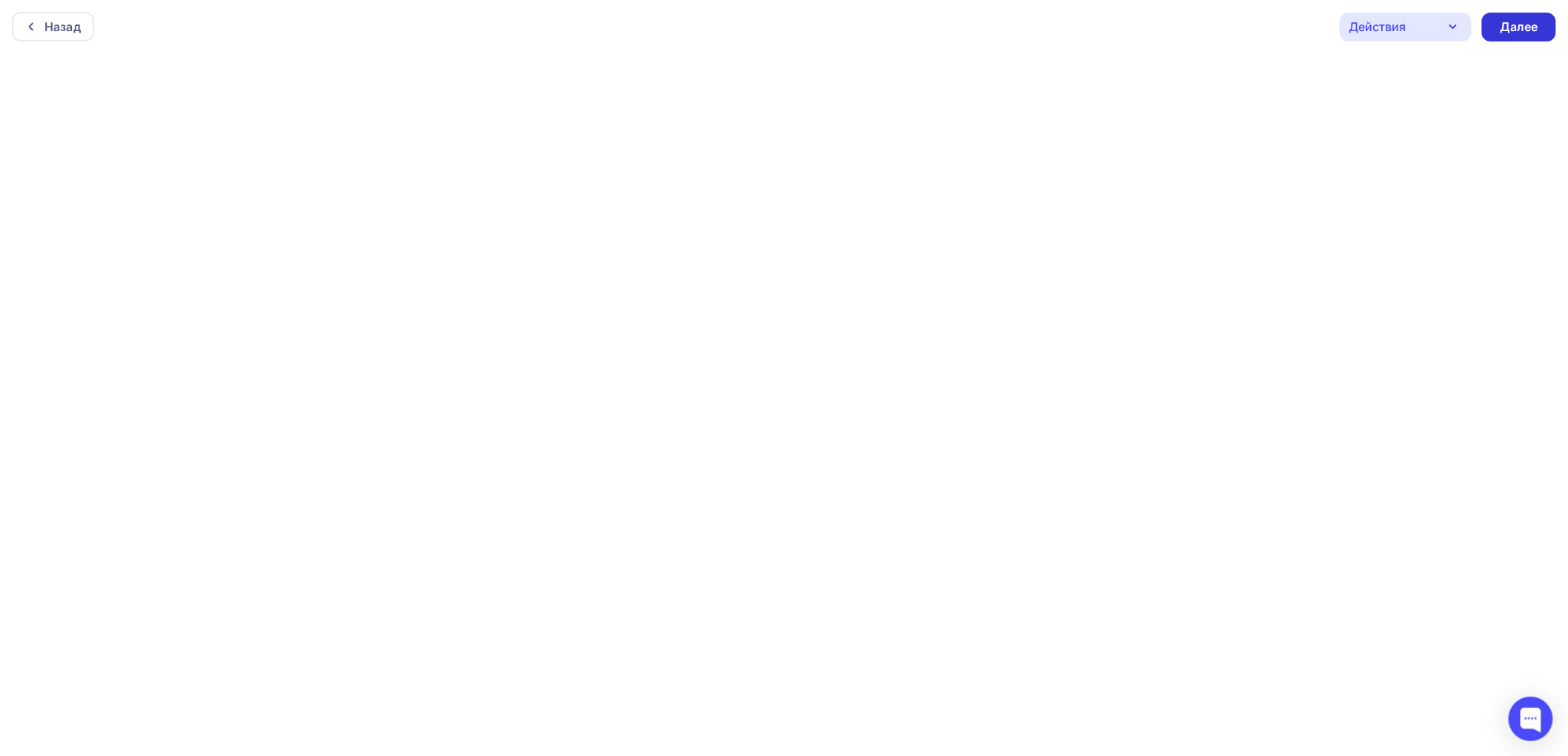
click at [1519, 23] on div "Далее" at bounding box center [1519, 27] width 38 height 17
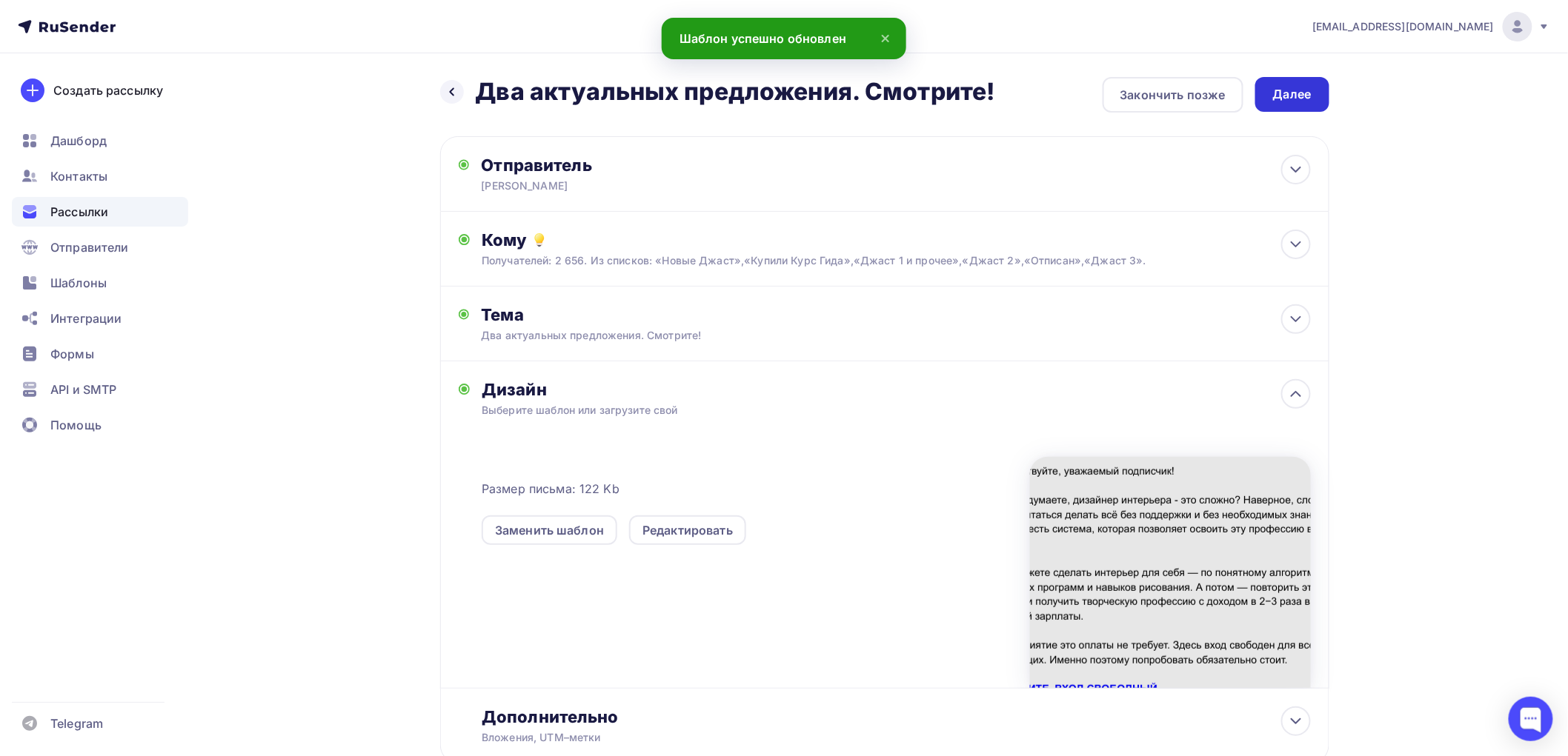
click at [1304, 95] on div "Далее" at bounding box center [1292, 95] width 38 height 17
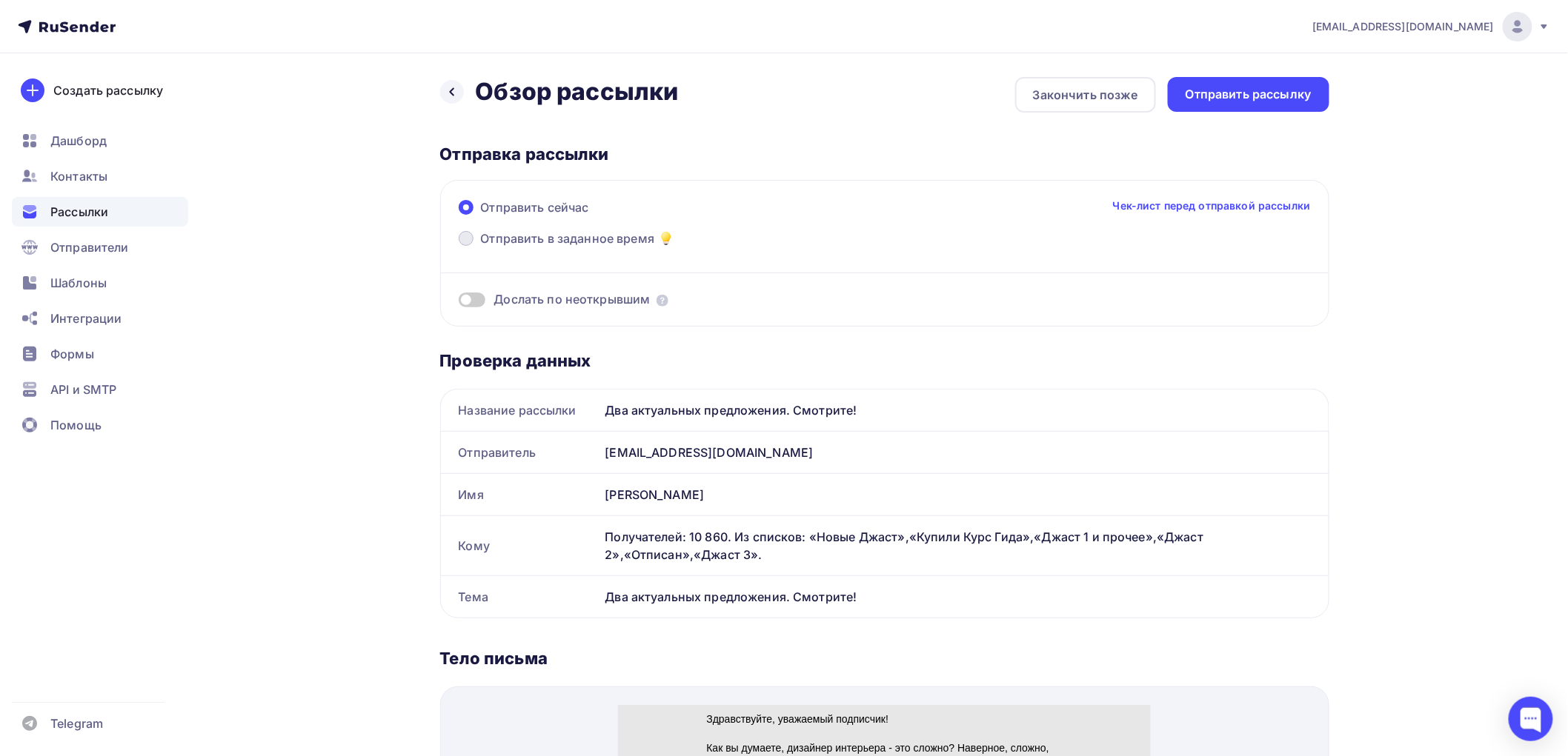
click at [462, 238] on span at bounding box center [466, 238] width 14 height 14
click at [481, 247] on input "Отправить в заданное время" at bounding box center [481, 247] width 0 height 0
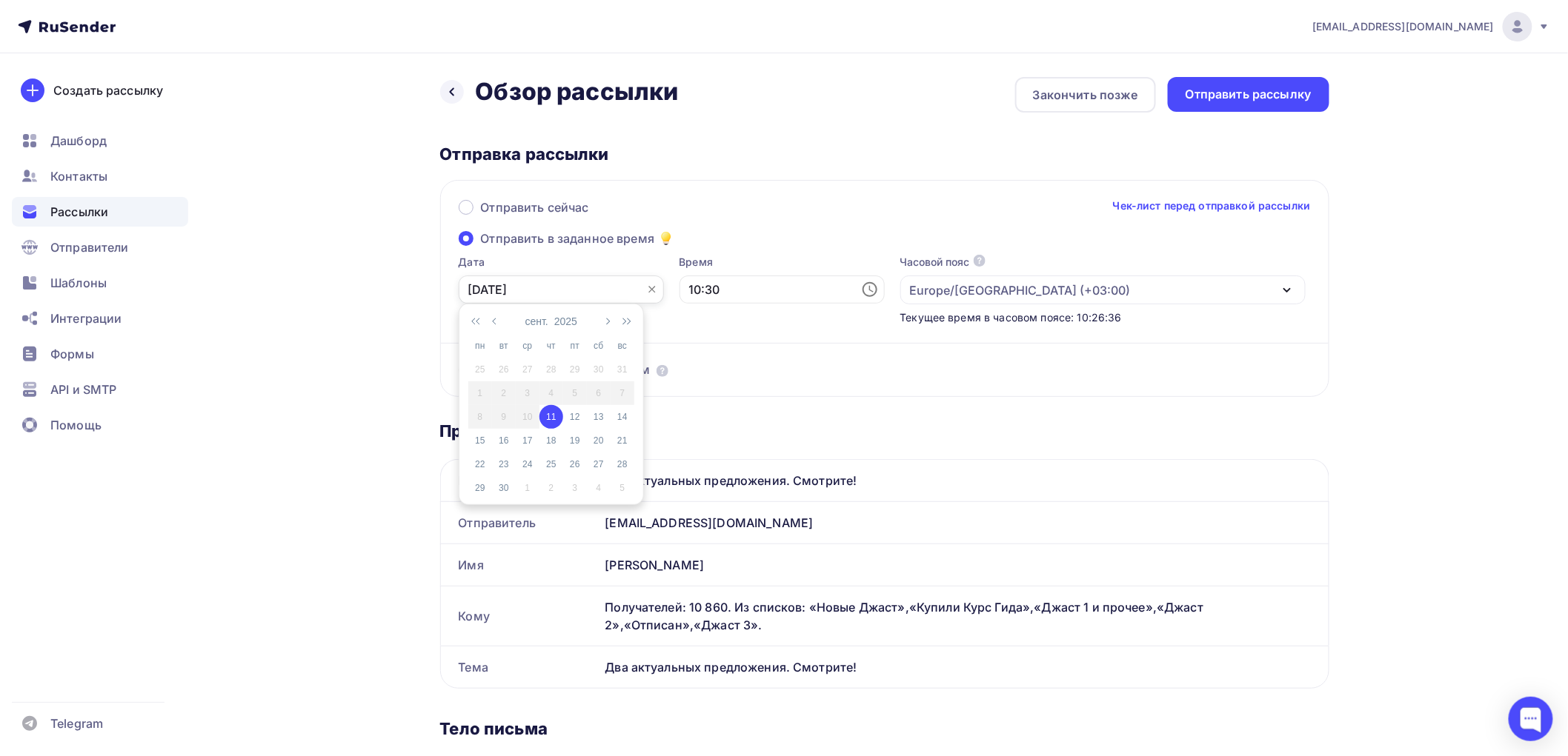
click at [495, 291] on input "[DATE]" at bounding box center [562, 289] width 205 height 28
click at [550, 416] on div "11" at bounding box center [551, 417] width 24 height 13
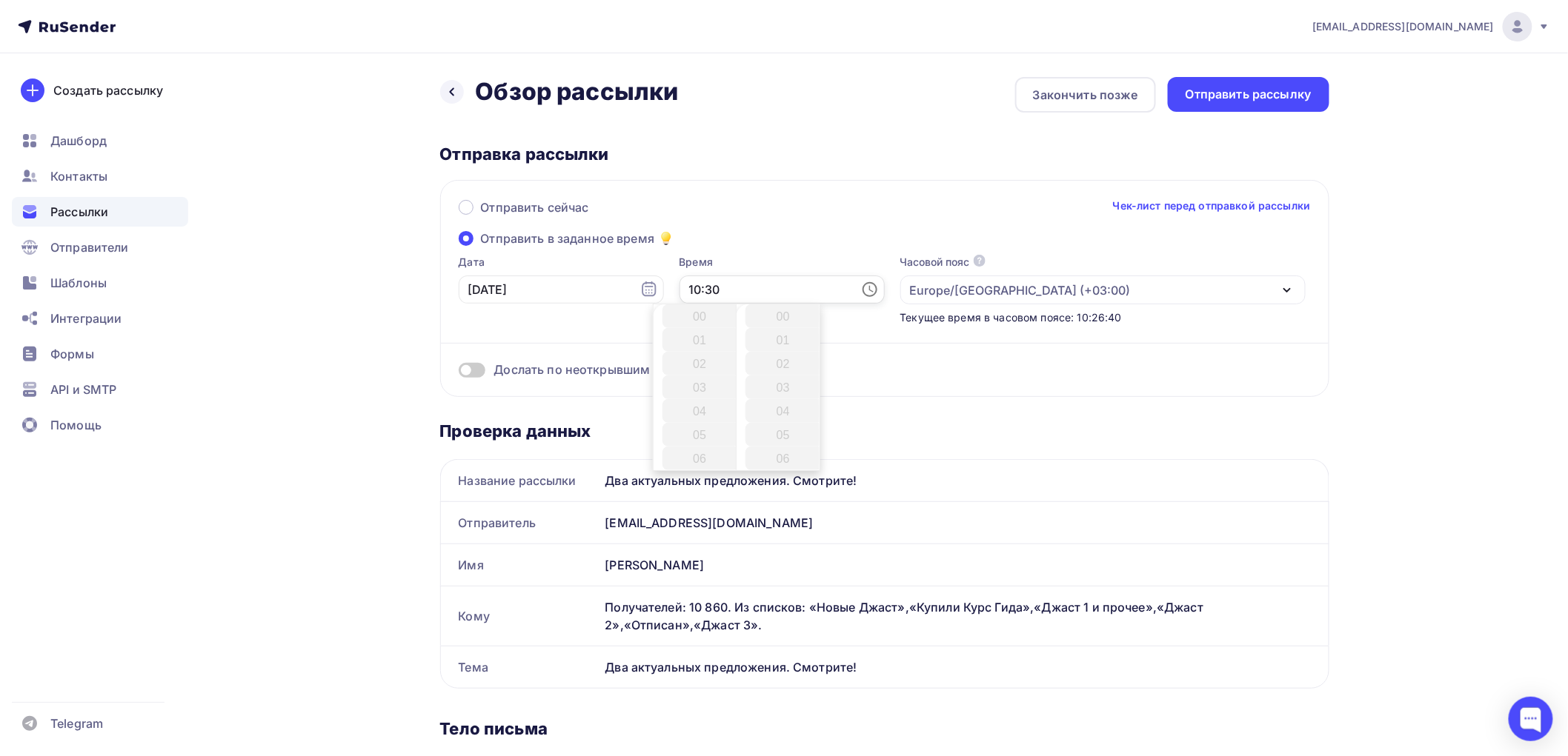
click at [682, 292] on input "10:30" at bounding box center [782, 289] width 205 height 28
click at [695, 455] on li "16" at bounding box center [701, 458] width 78 height 24
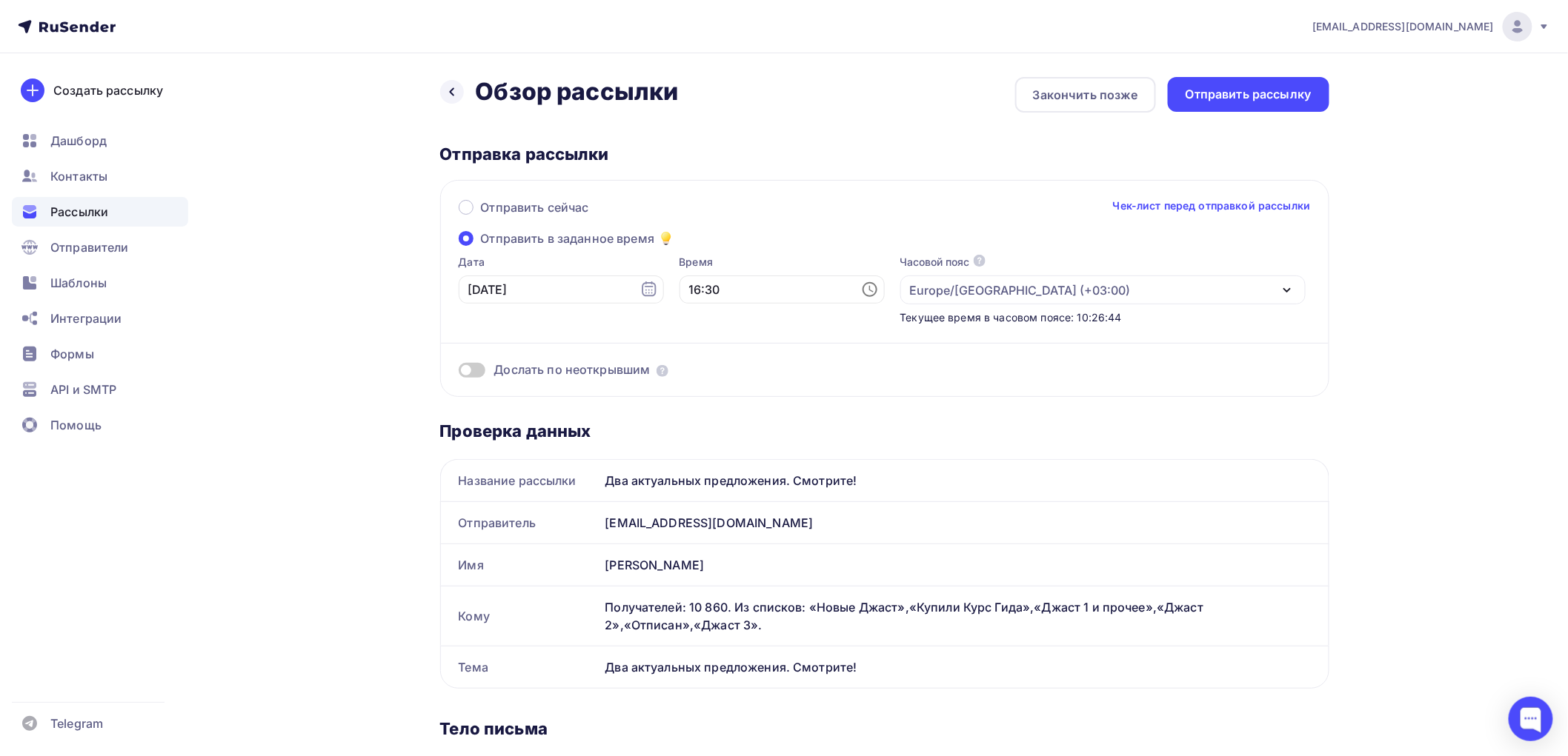
click at [896, 359] on div "Дослать по неоткрывшим" at bounding box center [885, 352] width 852 height 54
click at [711, 280] on input "16:30" at bounding box center [782, 289] width 205 height 28
click at [776, 313] on li "00" at bounding box center [784, 316] width 78 height 24
type input "16:00"
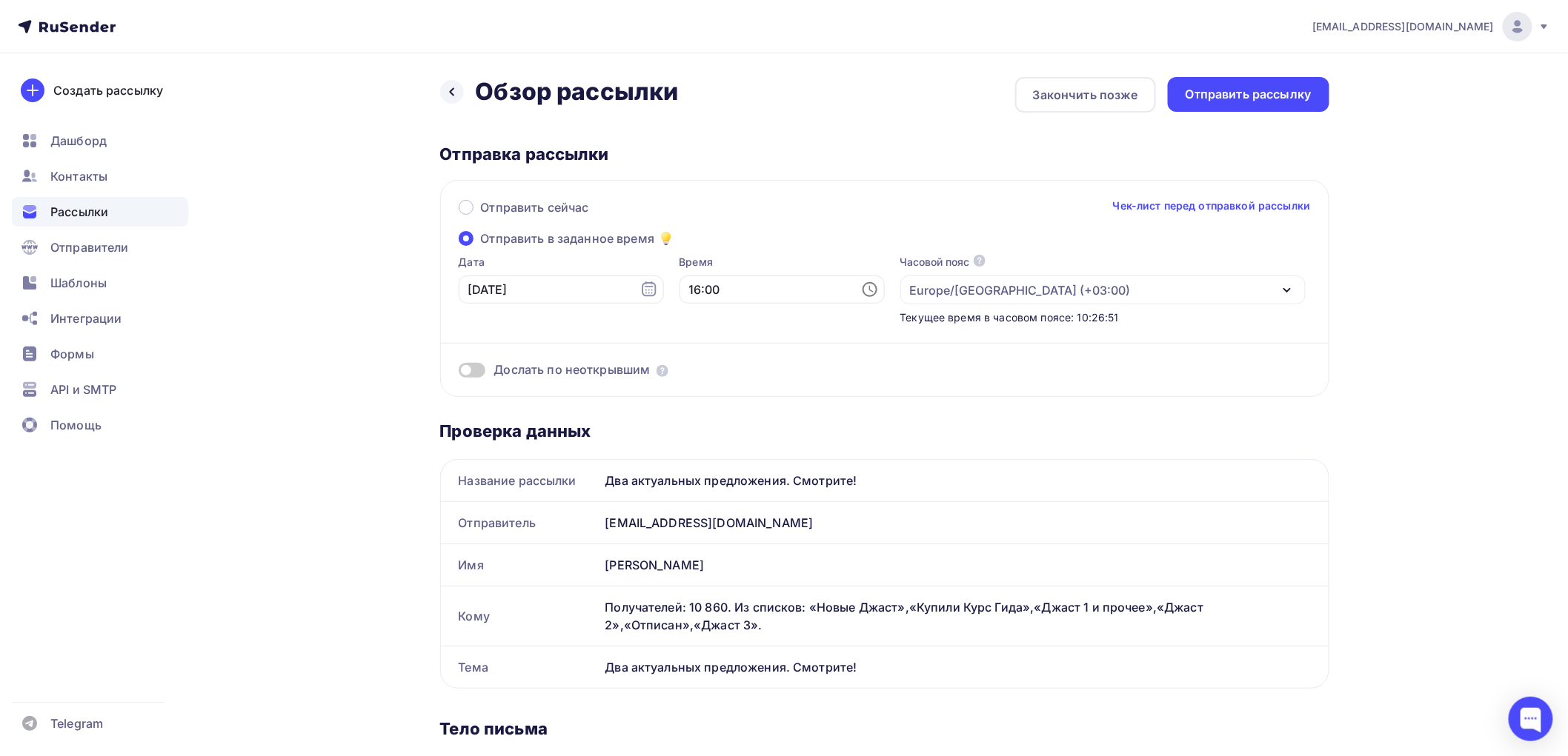
click at [933, 365] on div "Дослать по неоткрывшим" at bounding box center [885, 370] width 852 height 17
click at [477, 367] on span at bounding box center [473, 370] width 27 height 14
click at [459, 373] on input "checkbox" at bounding box center [459, 373] width 0 height 0
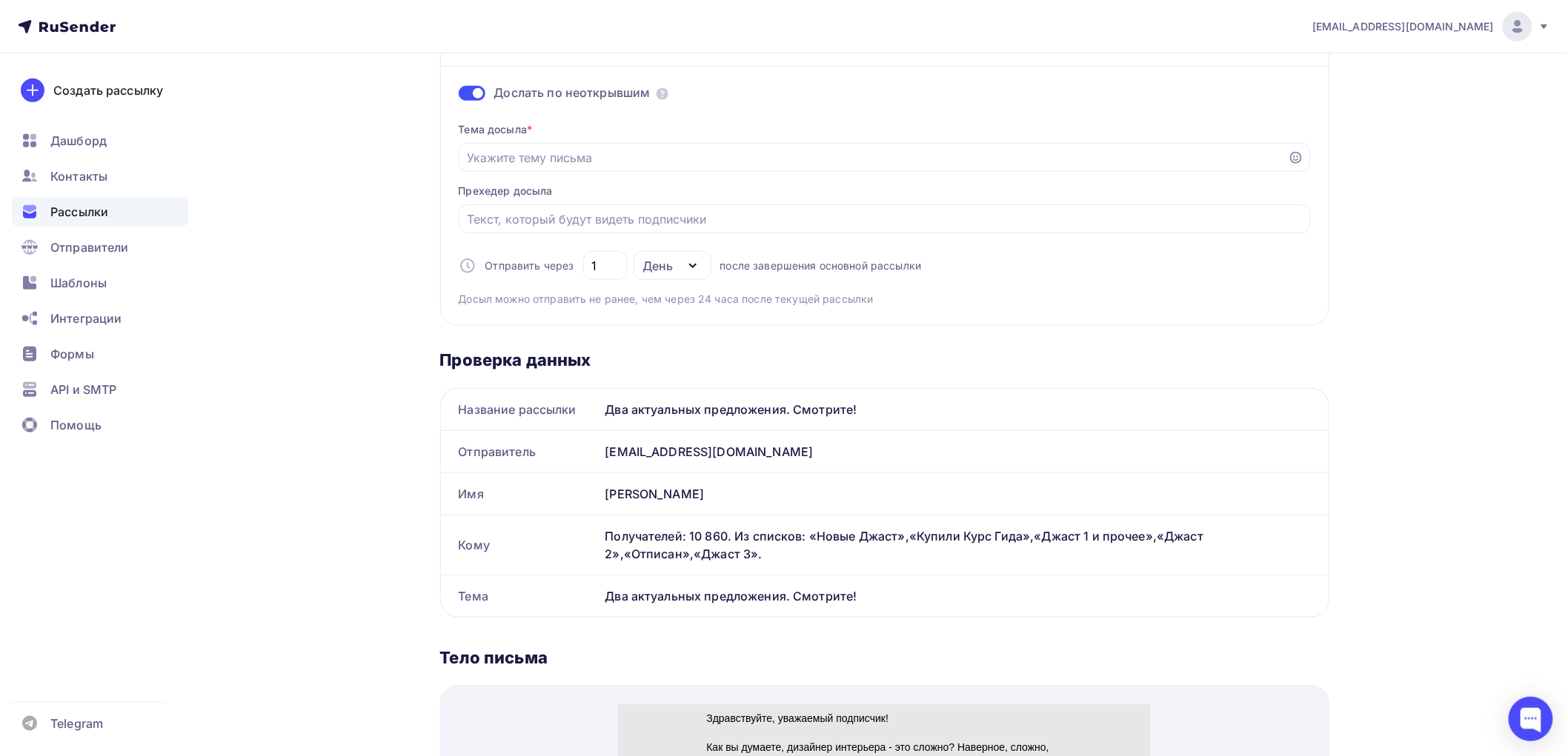
scroll to position [329, 0]
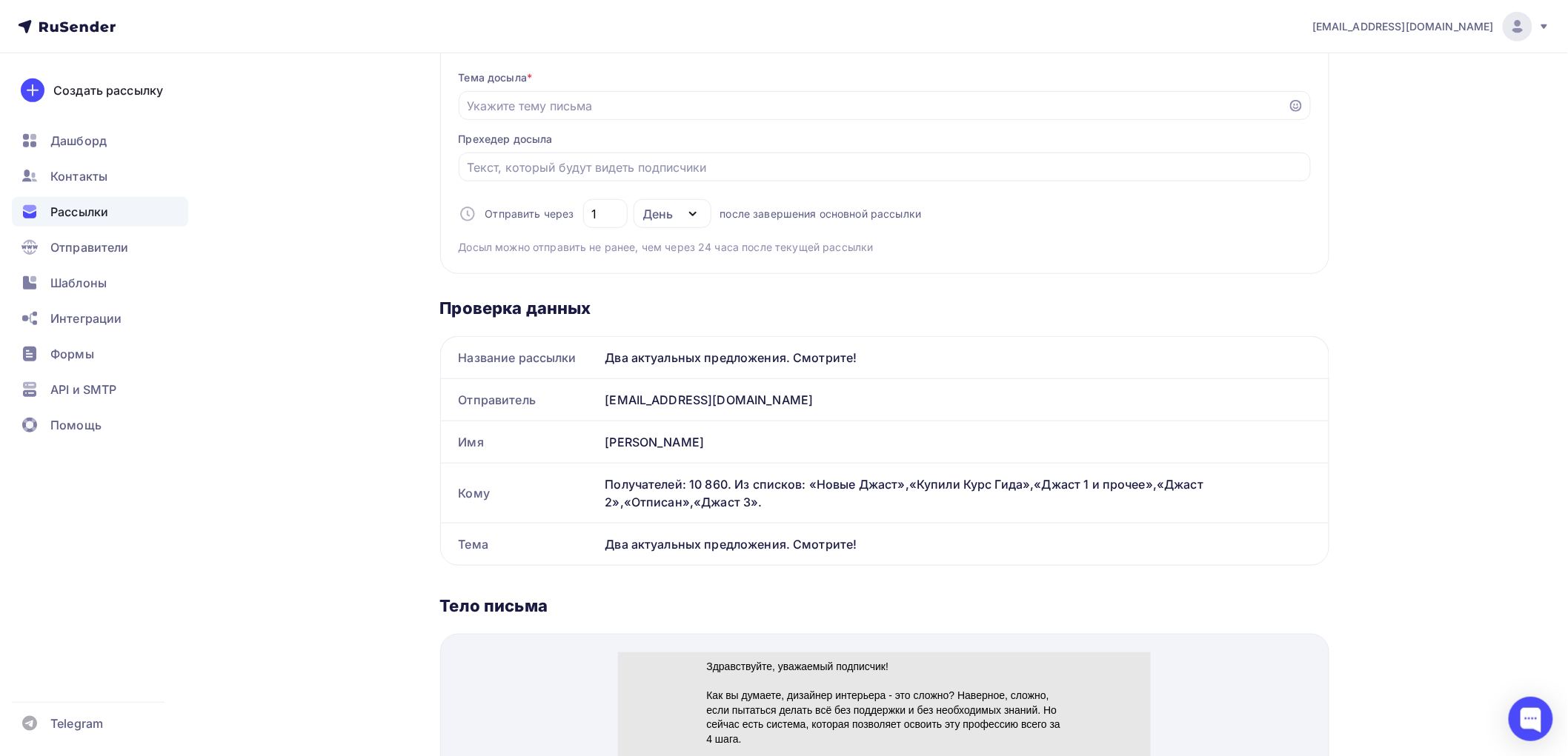
drag, startPoint x: 877, startPoint y: 357, endPoint x: 606, endPoint y: 364, distance: 271.1
click at [606, 364] on div "Два актуальных предложения. Смотрите!" at bounding box center [963, 357] width 729 height 41
copy div "Два актуальных предложения. Смотрите!"
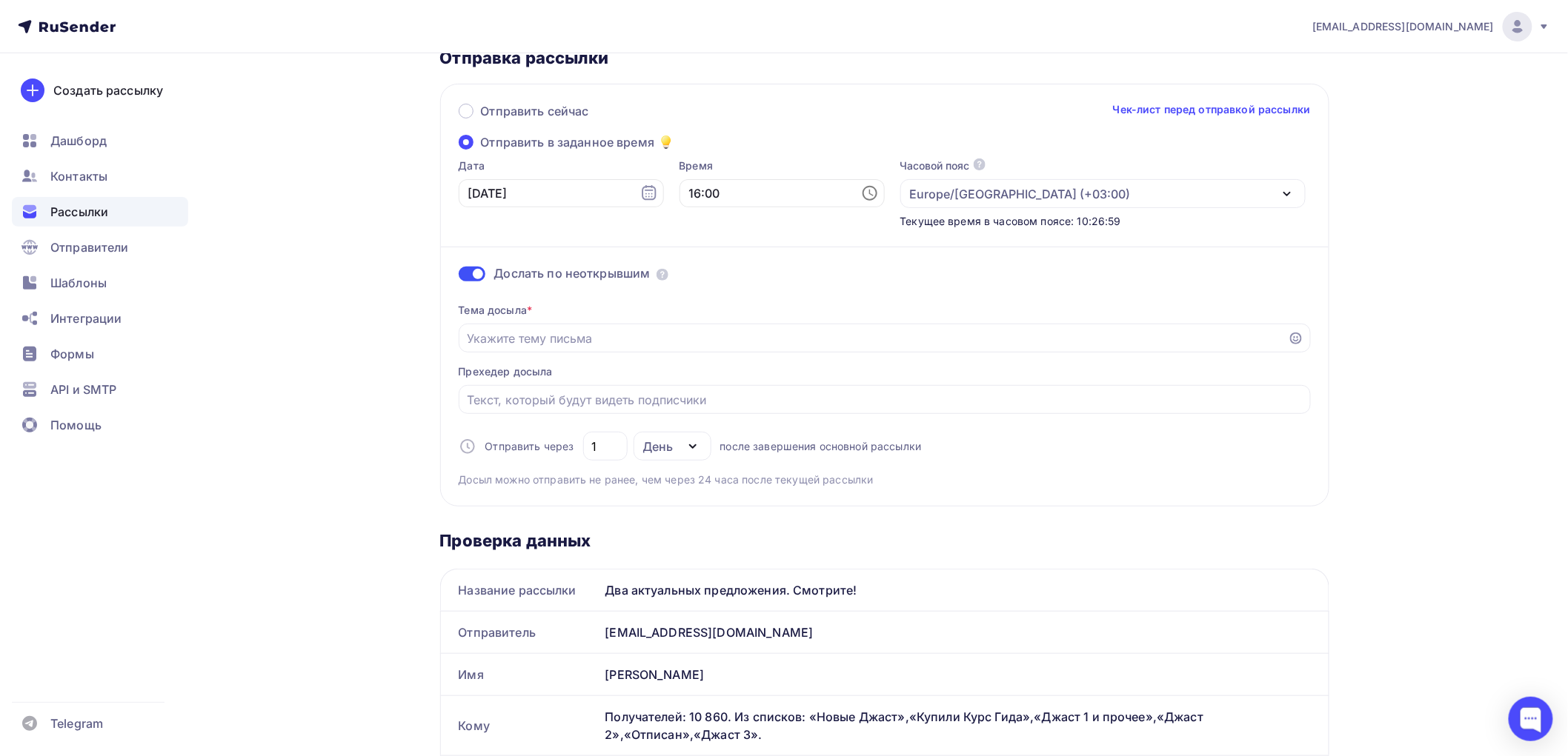
scroll to position [82, 0]
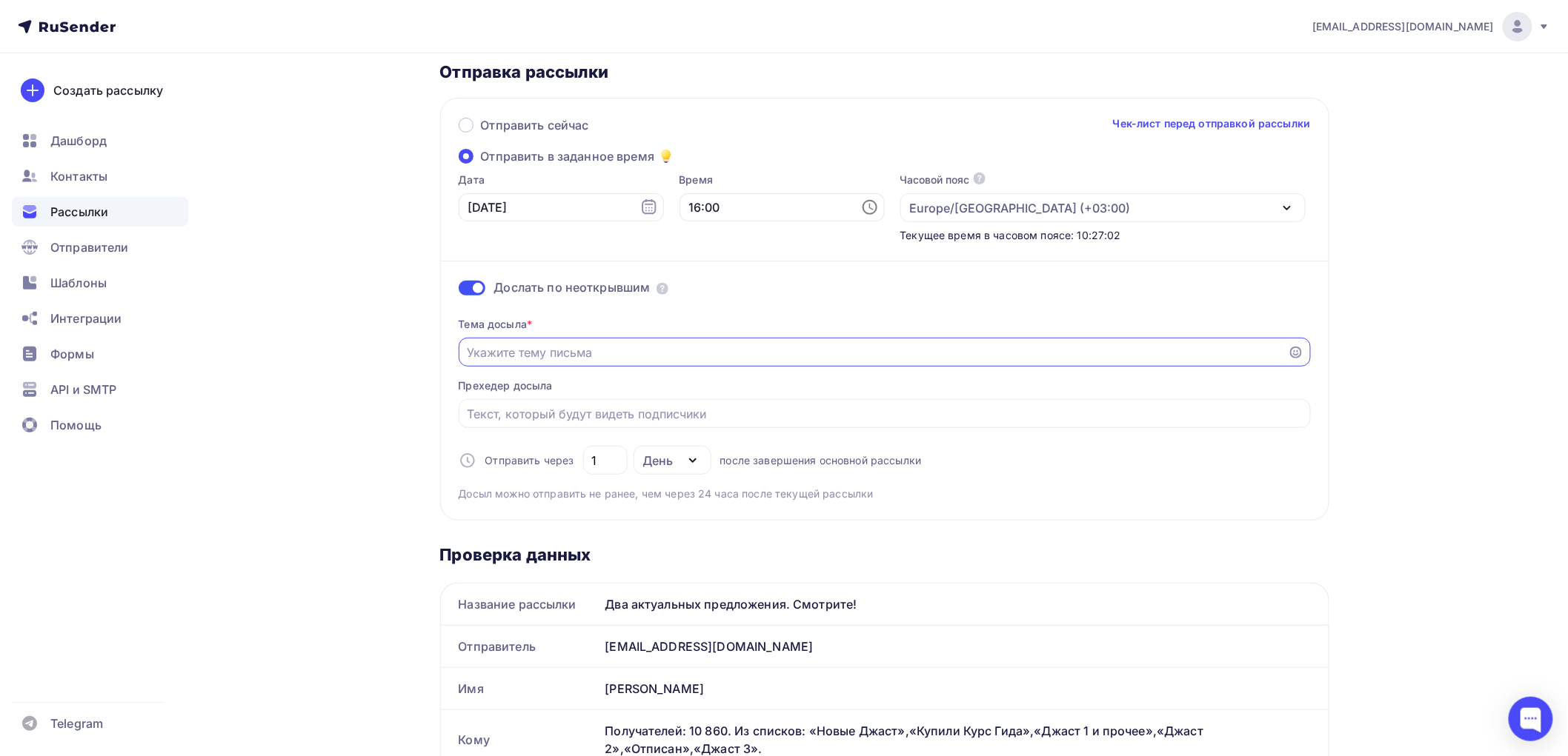
paste input "Два актуальных предложения. Смотрите!"
type input "Два актуальных предложения. Смотрите!"
click at [597, 461] on input "1" at bounding box center [605, 461] width 28 height 18
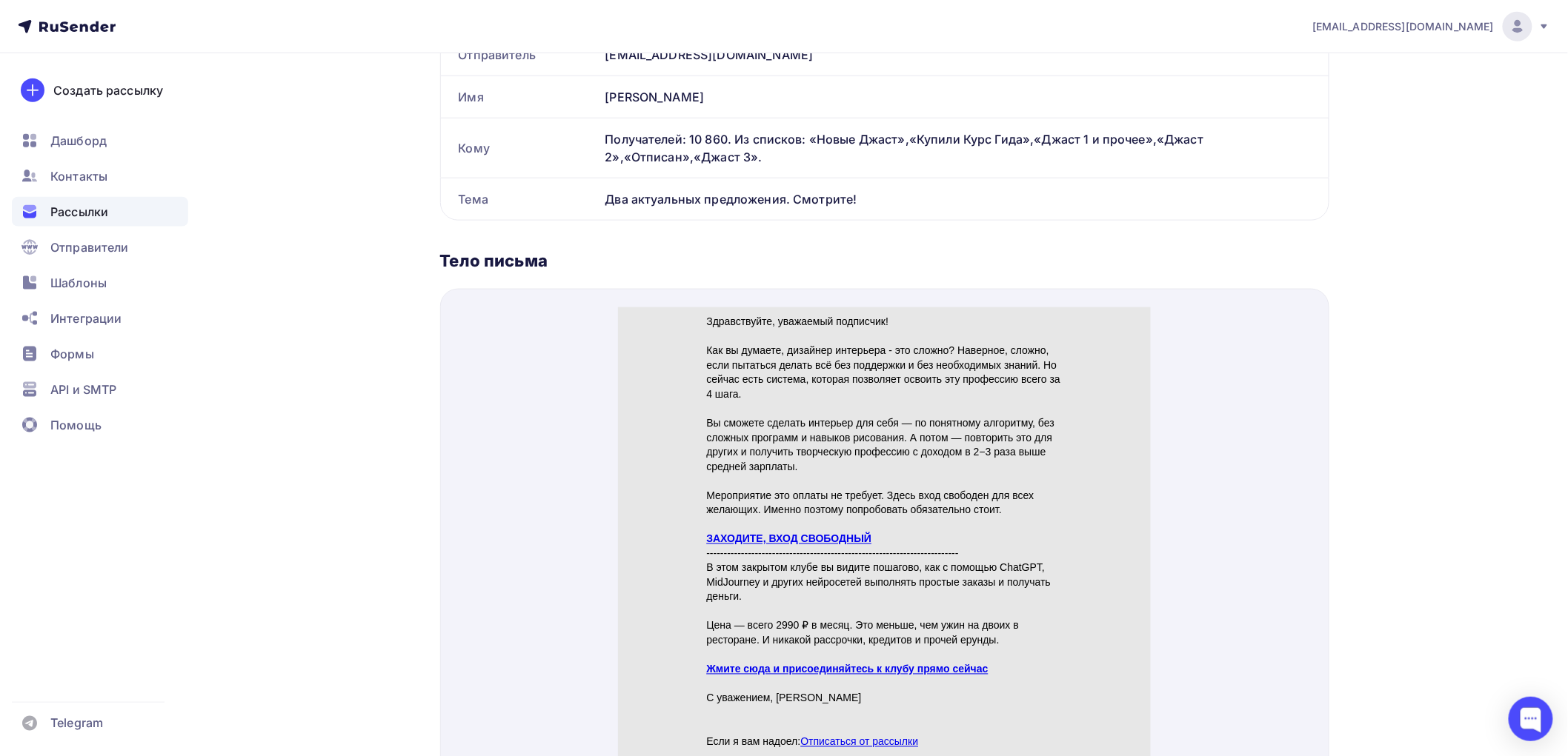
scroll to position [823, 0]
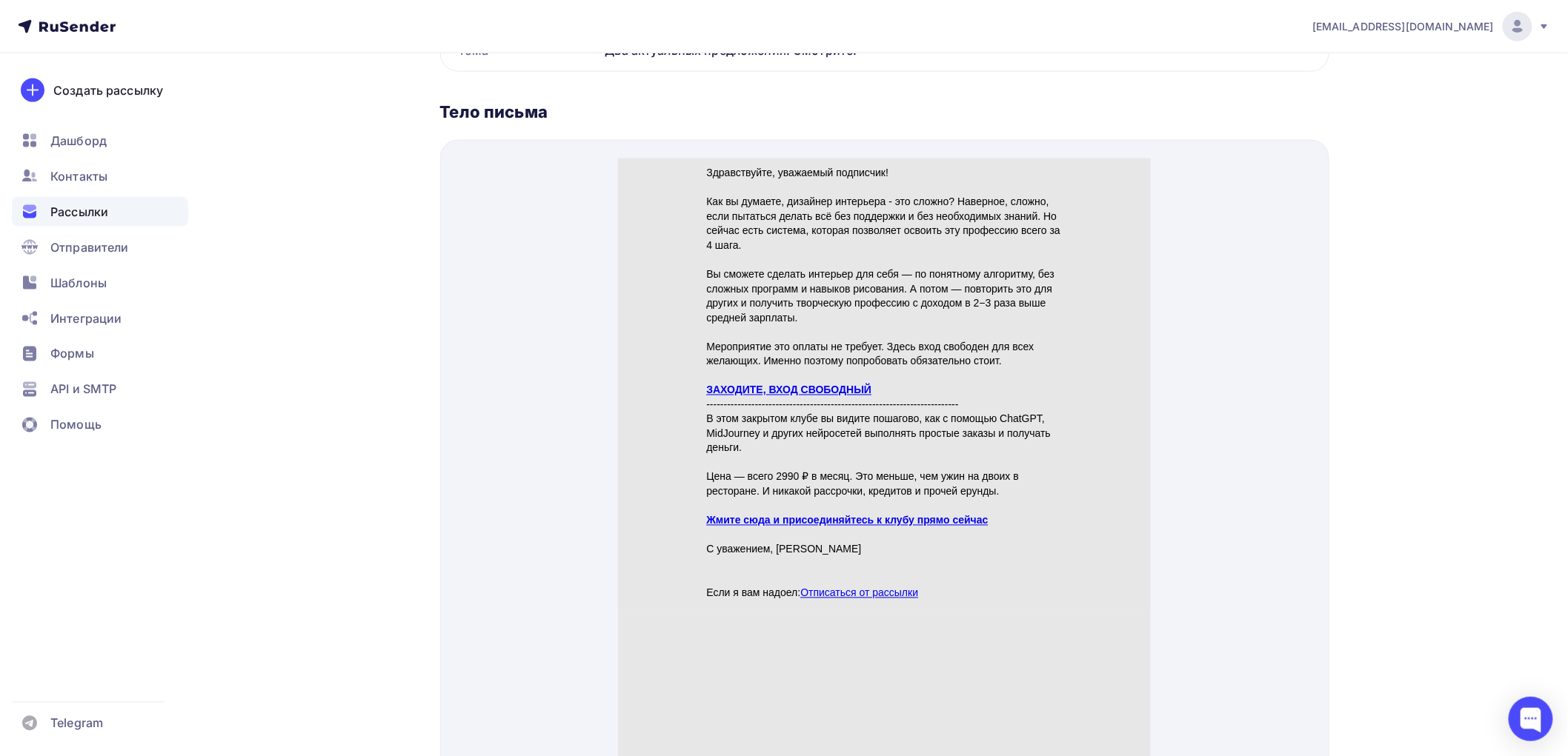
type input "2"
click at [748, 372] on link "ЗАХОДИТЕ, ВХОД СВОБОДНЫЙ" at bounding box center [789, 372] width 165 height 11
click at [720, 497] on link "Жмите сюда и присоединяйтесь к клубу прямо сейчас" at bounding box center [847, 502] width 282 height 11
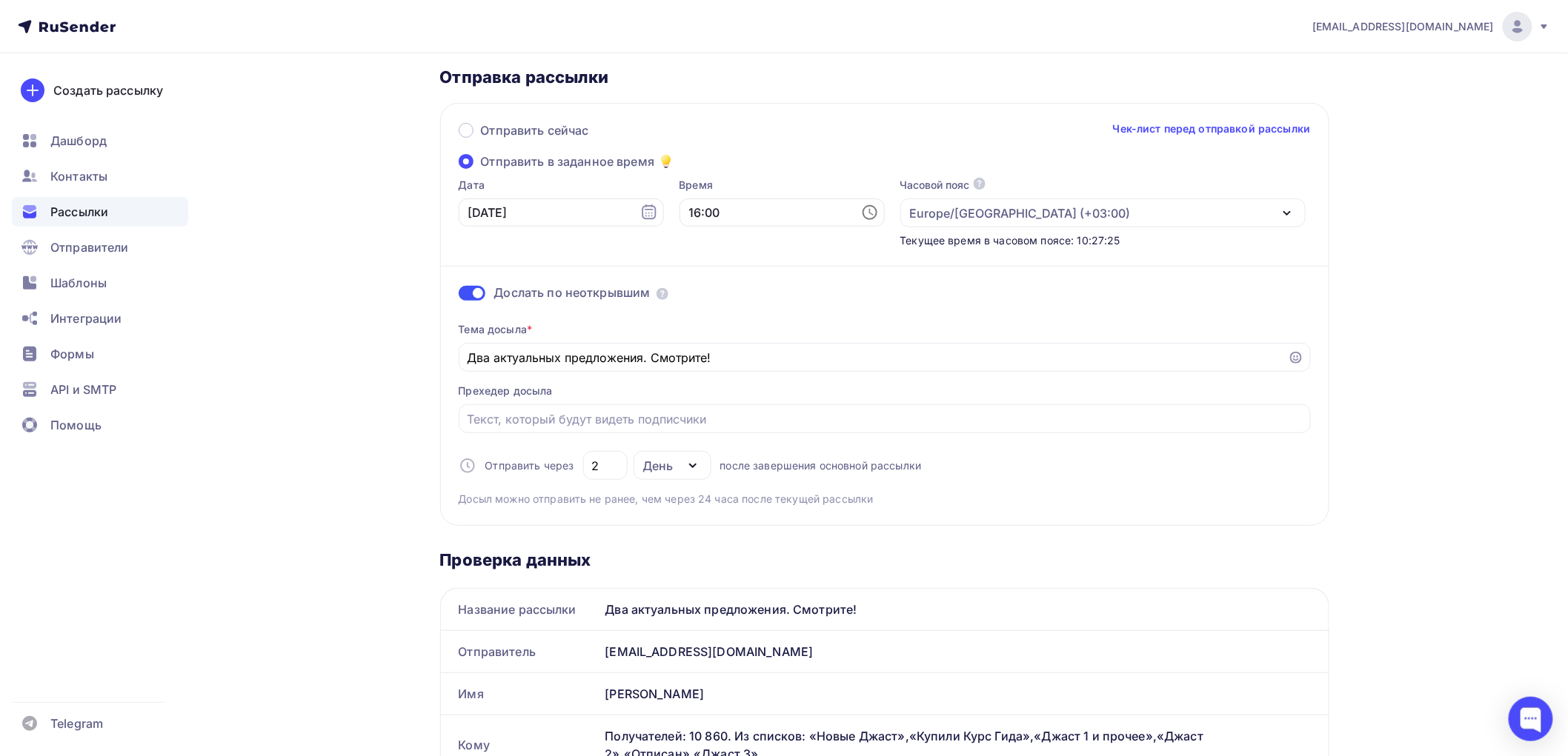
scroll to position [0, 0]
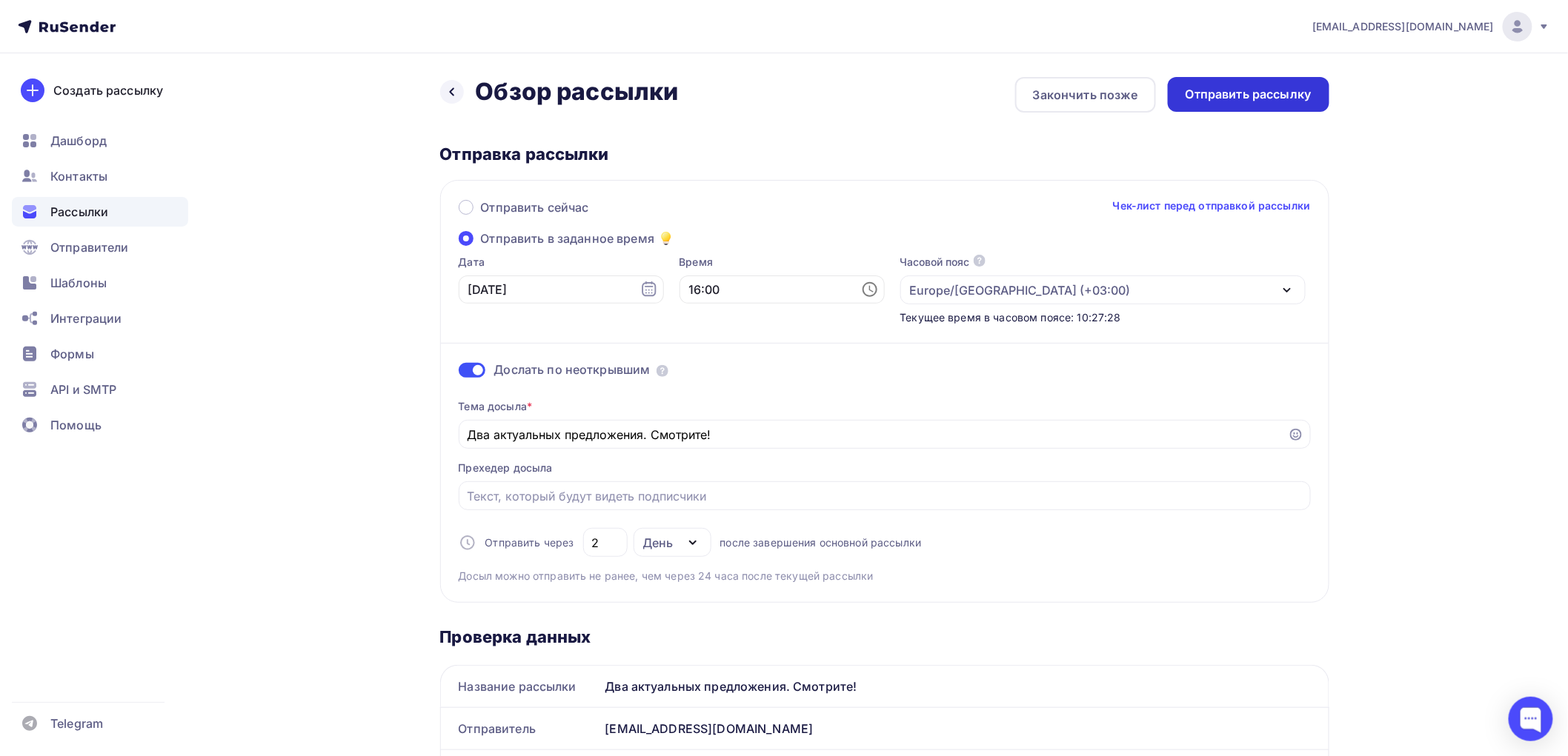
click at [1234, 89] on div "Отправить рассылку" at bounding box center [1248, 95] width 126 height 17
